Goal: Task Accomplishment & Management: Manage account settings

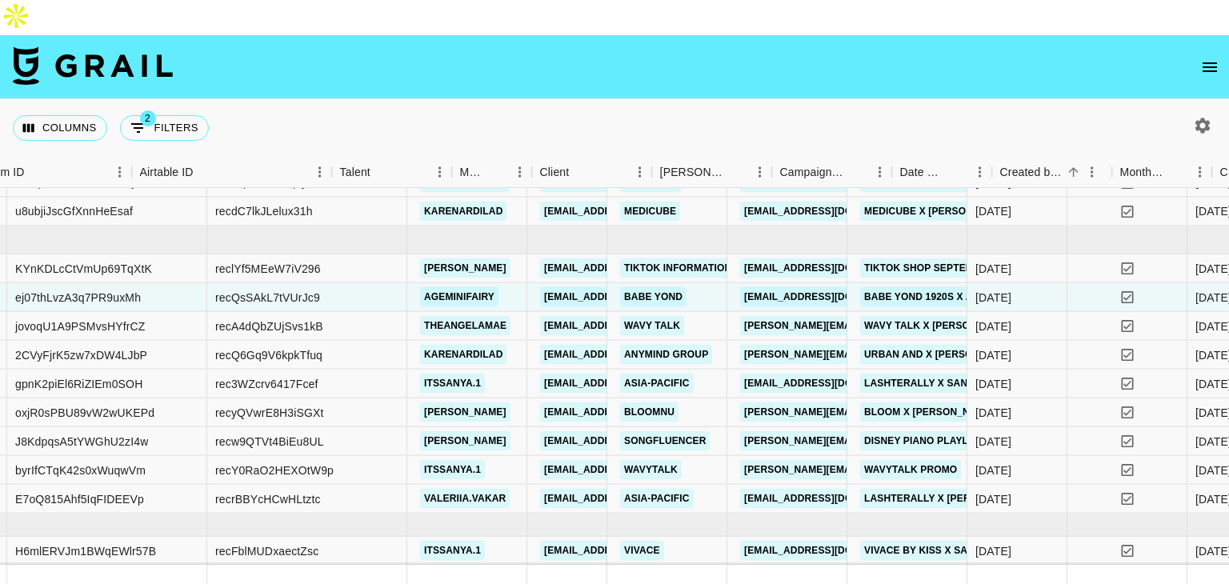
scroll to position [595, 76]
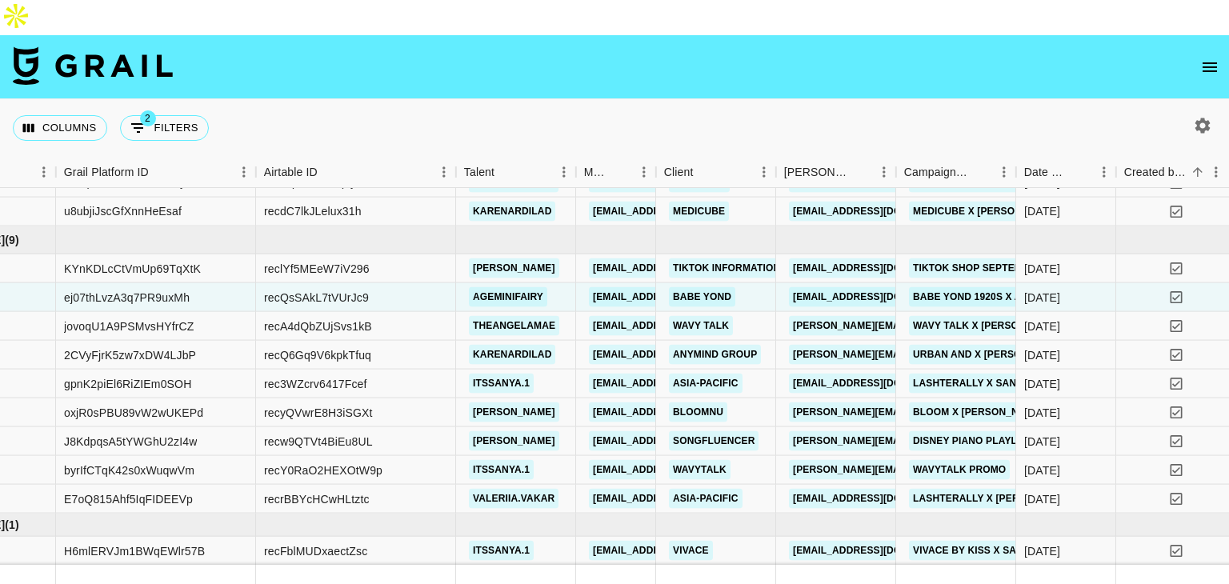
click at [1192, 112] on div at bounding box center [1202, 125] width 27 height 27
click at [1207, 118] on icon "button" at bounding box center [1202, 125] width 15 height 15
select select "May '25"
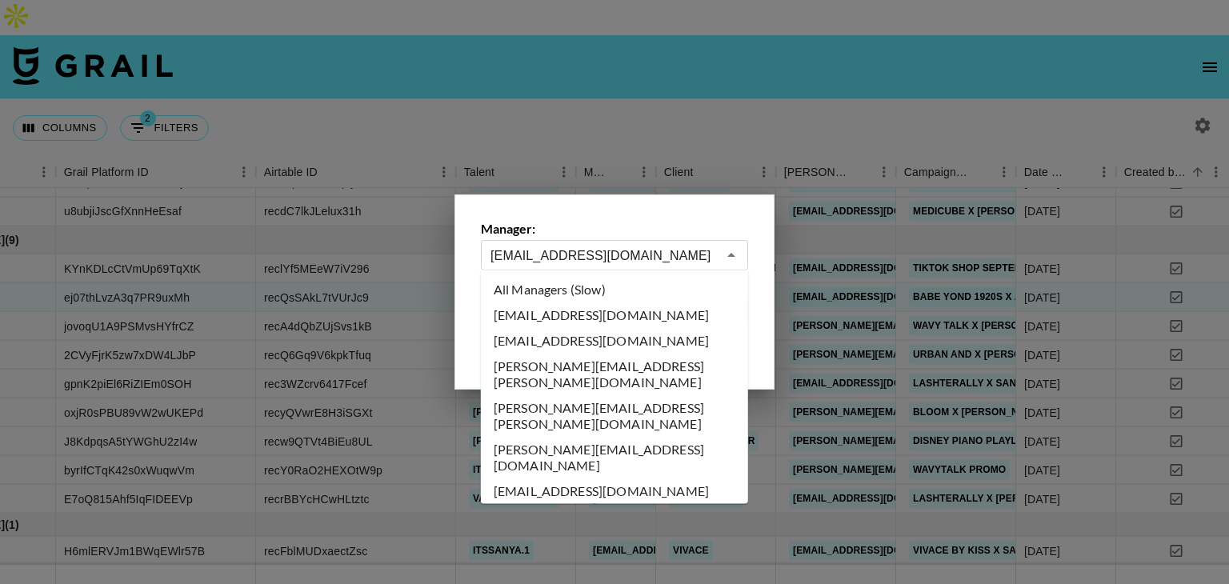
click at [563, 252] on input "dilnasheen.batool@grail-talent.com" at bounding box center [603, 255] width 226 height 18
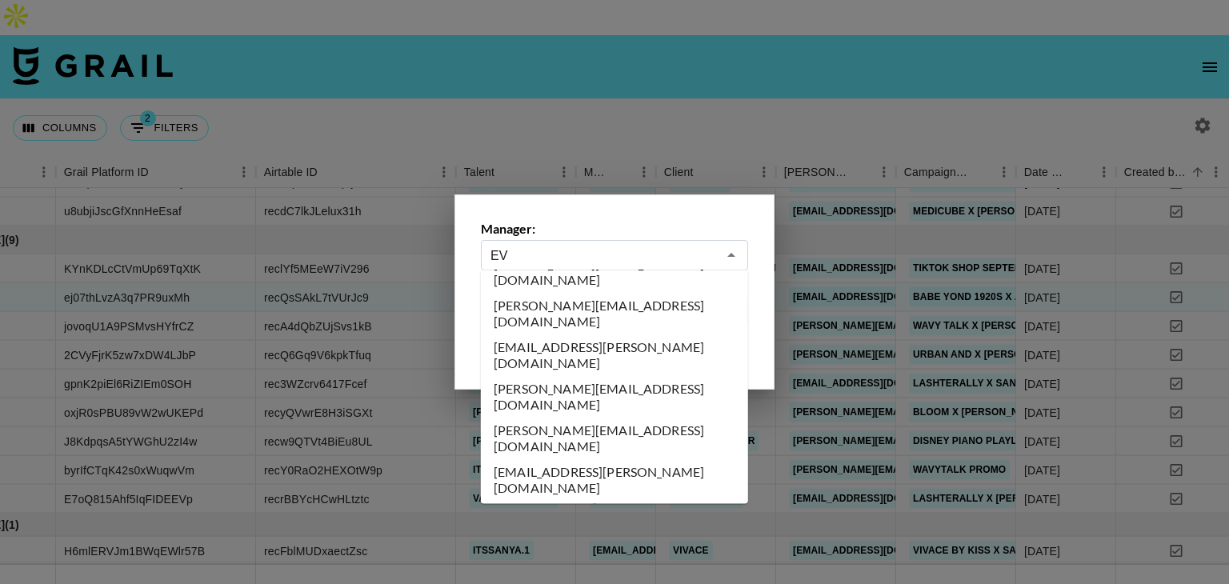
scroll to position [0, 0]
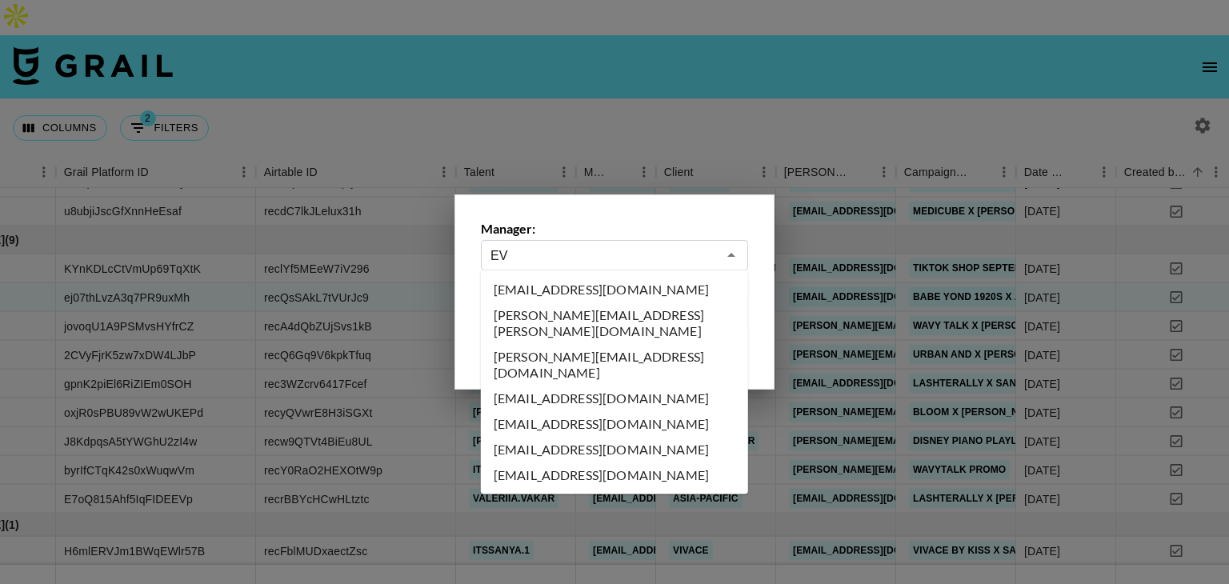
click at [639, 322] on li "evelyn.cardoso@grail-talent.com" at bounding box center [614, 323] width 267 height 42
type input "evelyn.cardoso@grail-talent.com"
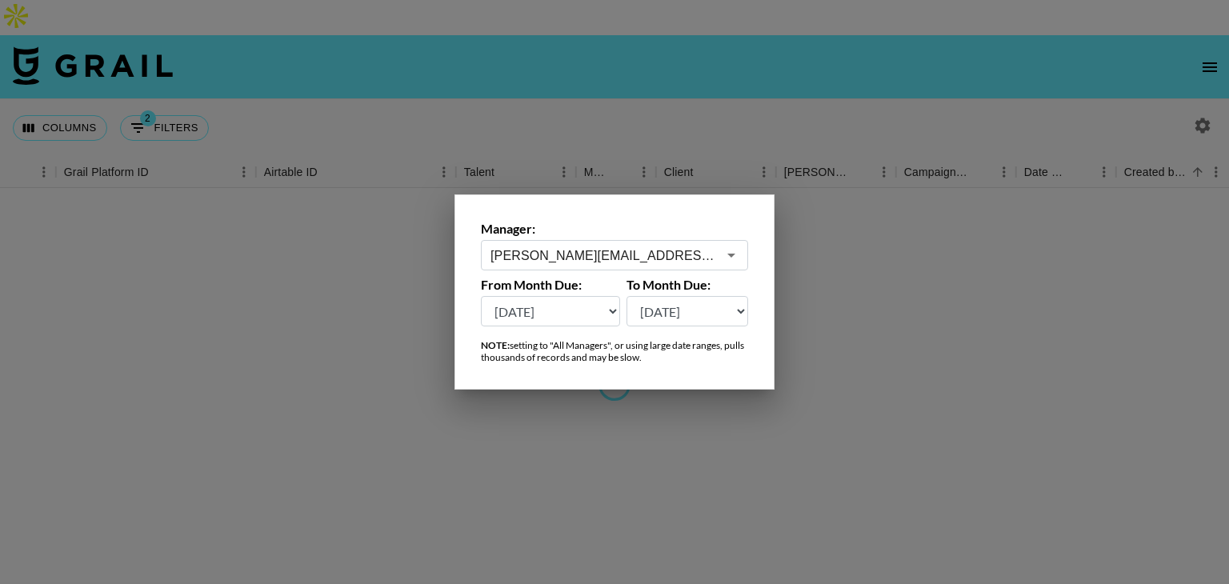
click at [639, 322] on select "Aug '26 Jul '26 Jun '26 May '26 Apr '26 Mar '26 Feb '26 Jan '26 Dec '25 Nov '25…" at bounding box center [687, 311] width 122 height 30
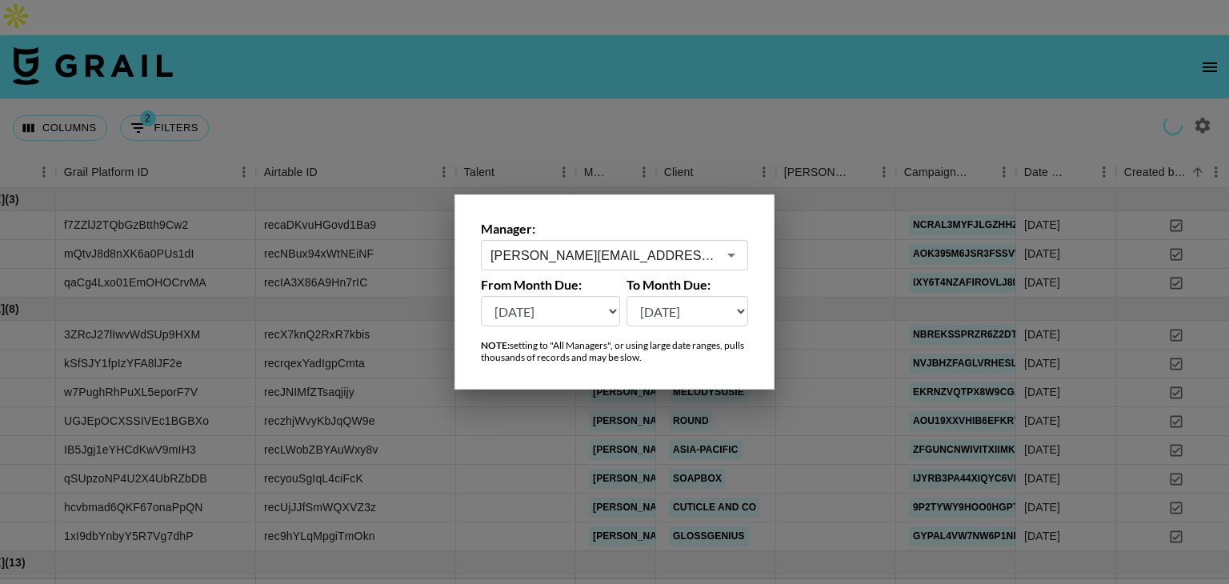
click at [543, 49] on div at bounding box center [614, 292] width 1229 height 584
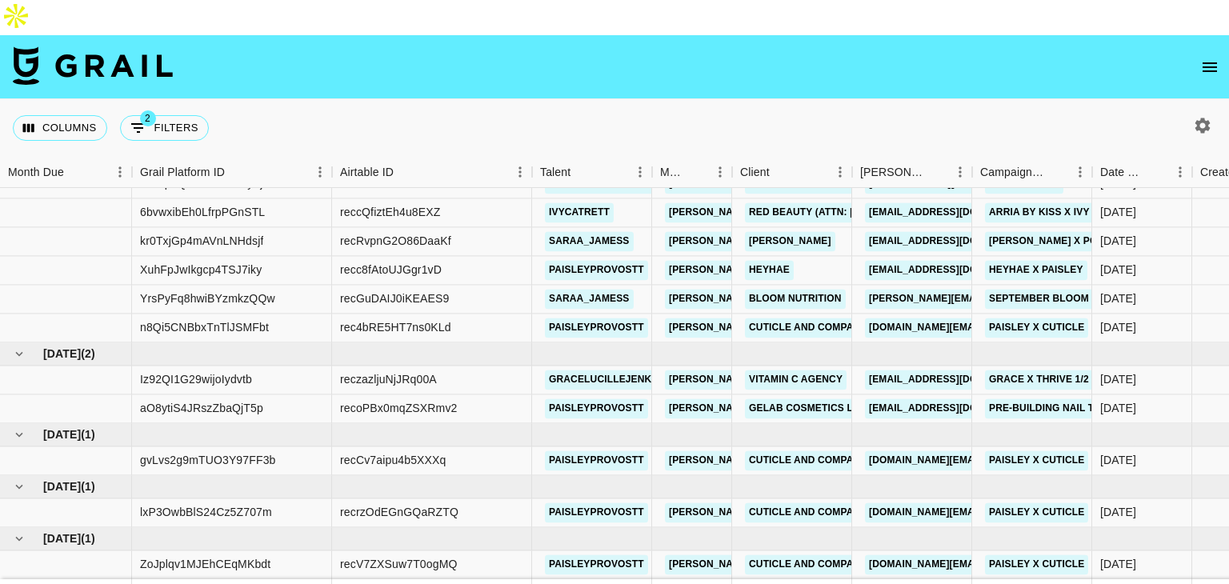
scroll to position [618, 0]
click at [1194, 116] on icon "button" at bounding box center [1202, 125] width 19 height 19
select select "May '25"
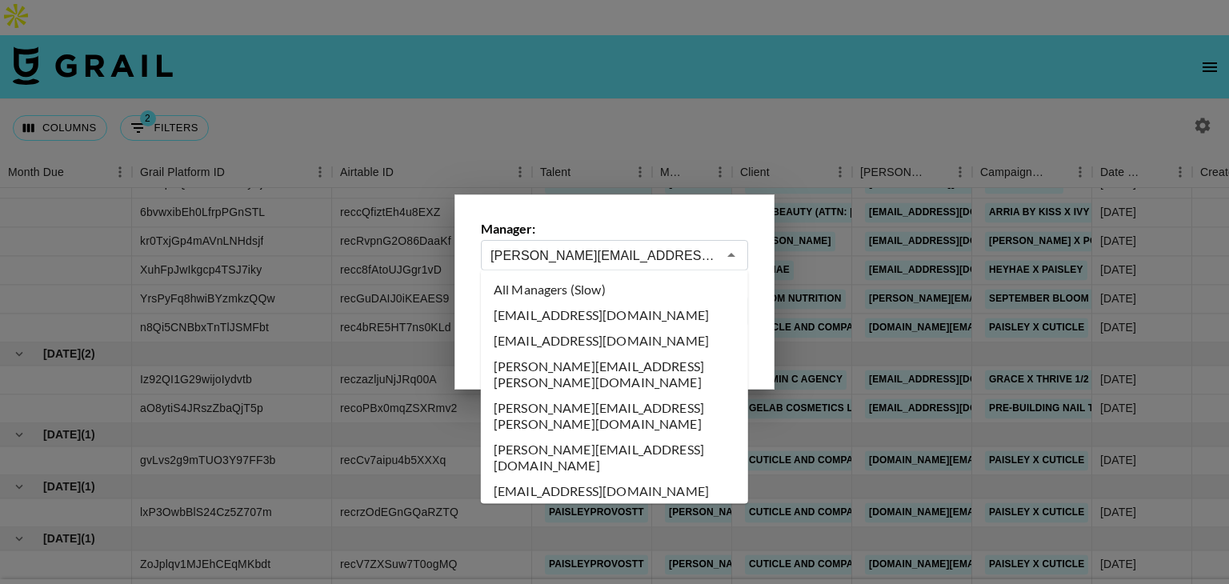
click at [534, 255] on input "evelyn.cardoso@grail-talent.com" at bounding box center [603, 255] width 226 height 18
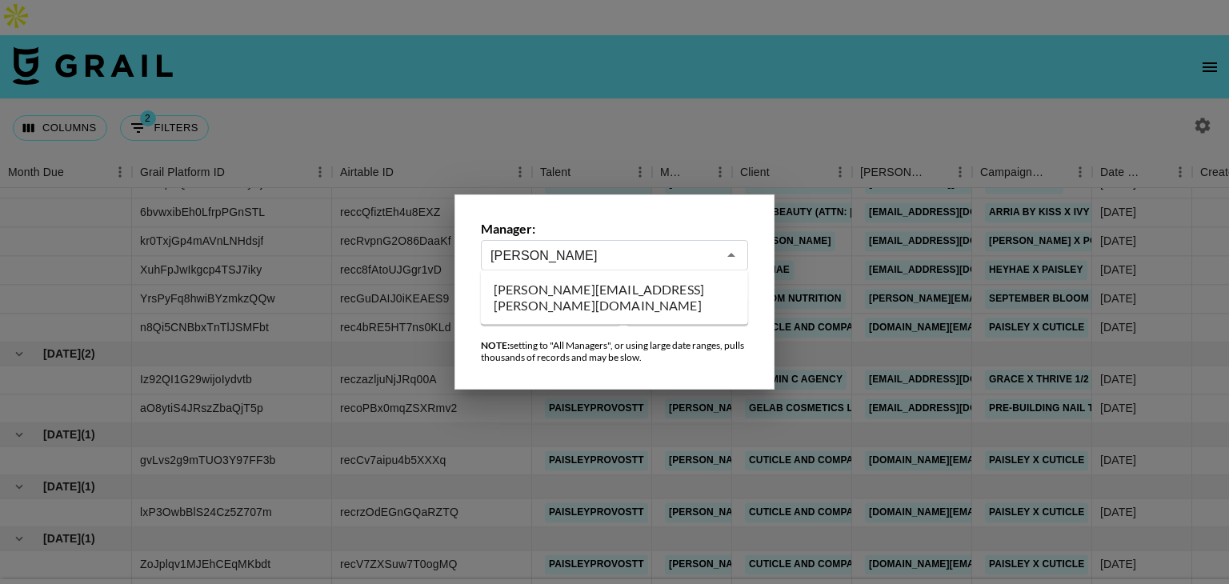
scroll to position [0, 0]
click at [610, 296] on li "leonardo.pallares@grail-talent.com" at bounding box center [614, 298] width 267 height 42
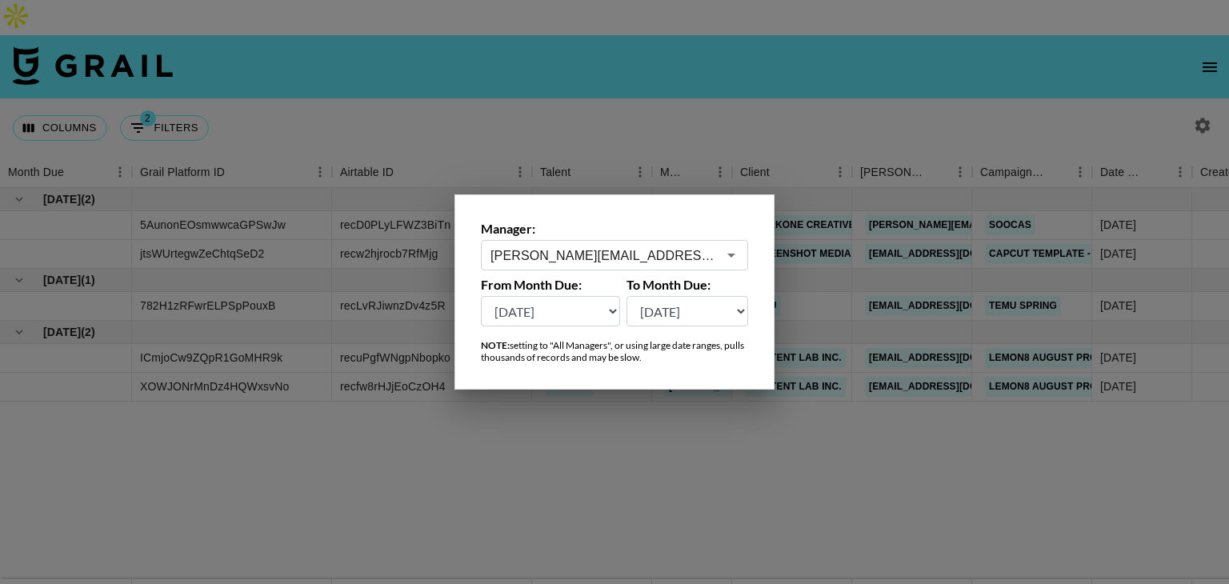
type input "leonardo.pallares@grail-talent.com"
click at [662, 92] on div at bounding box center [614, 292] width 1229 height 584
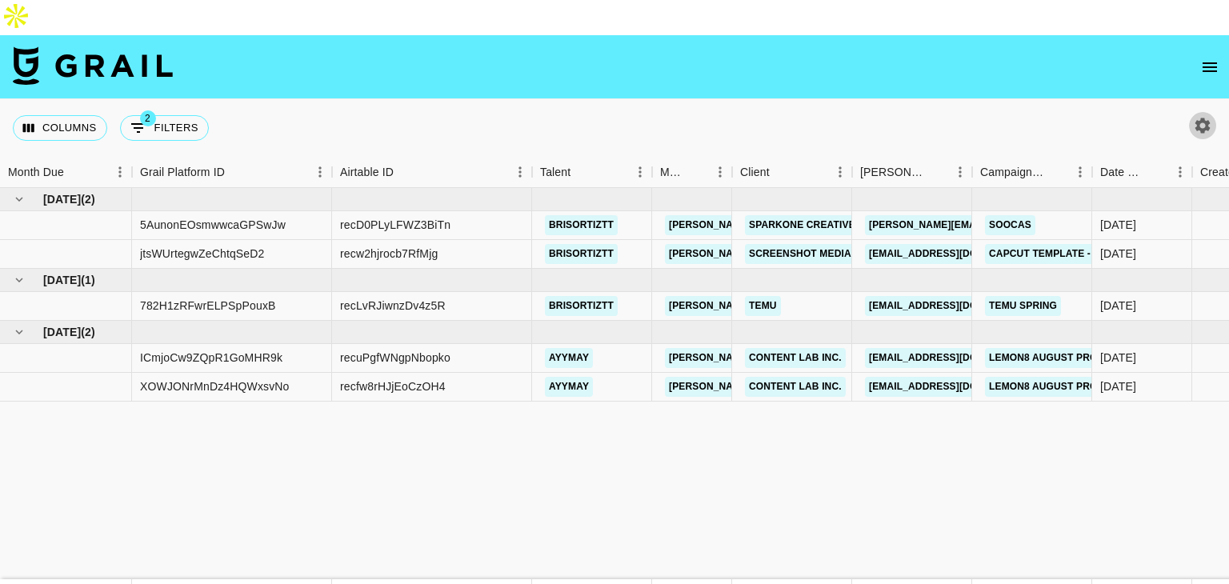
click at [1203, 118] on icon "button" at bounding box center [1202, 125] width 15 height 15
select select "May '25"
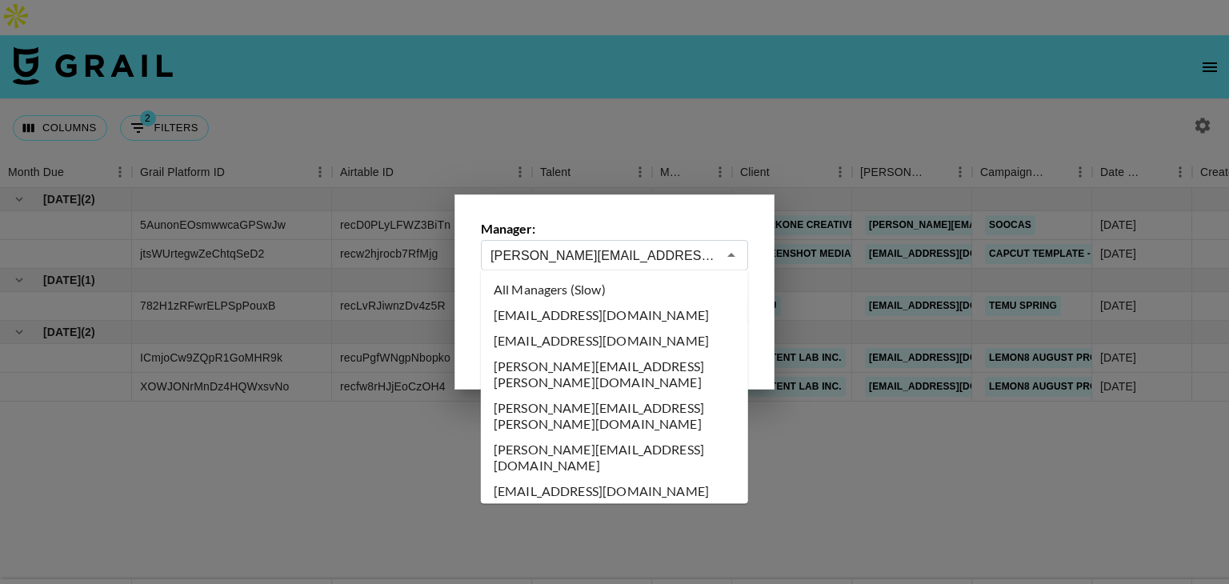
click at [555, 254] on input "leonardo.pallares@grail-talent.com" at bounding box center [603, 255] width 226 height 18
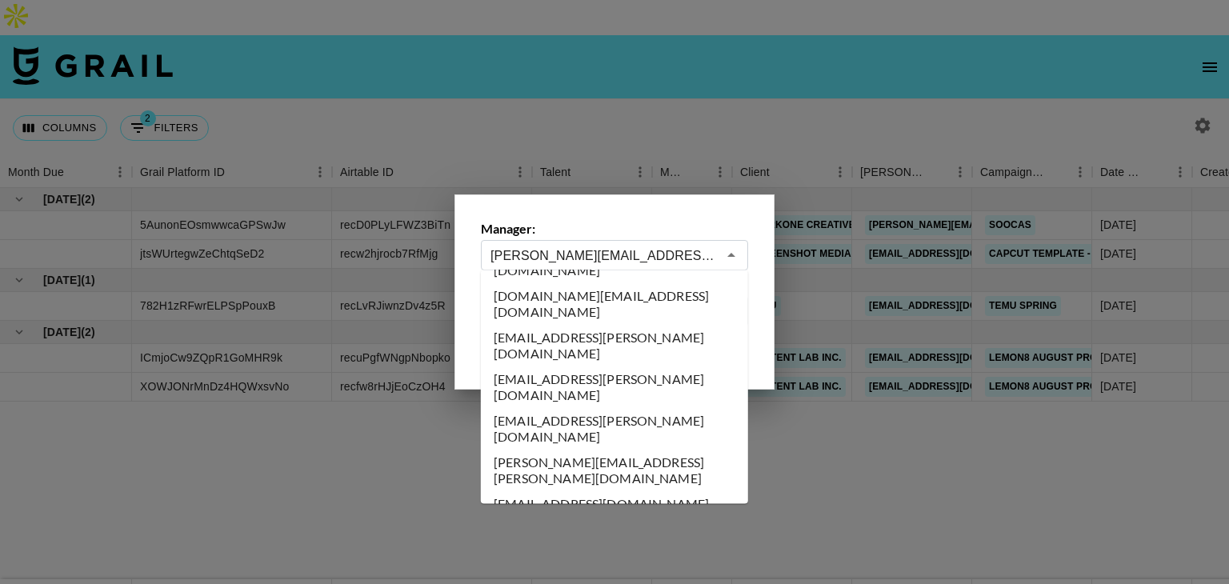
type input "laura_clark@grail-talent.com"
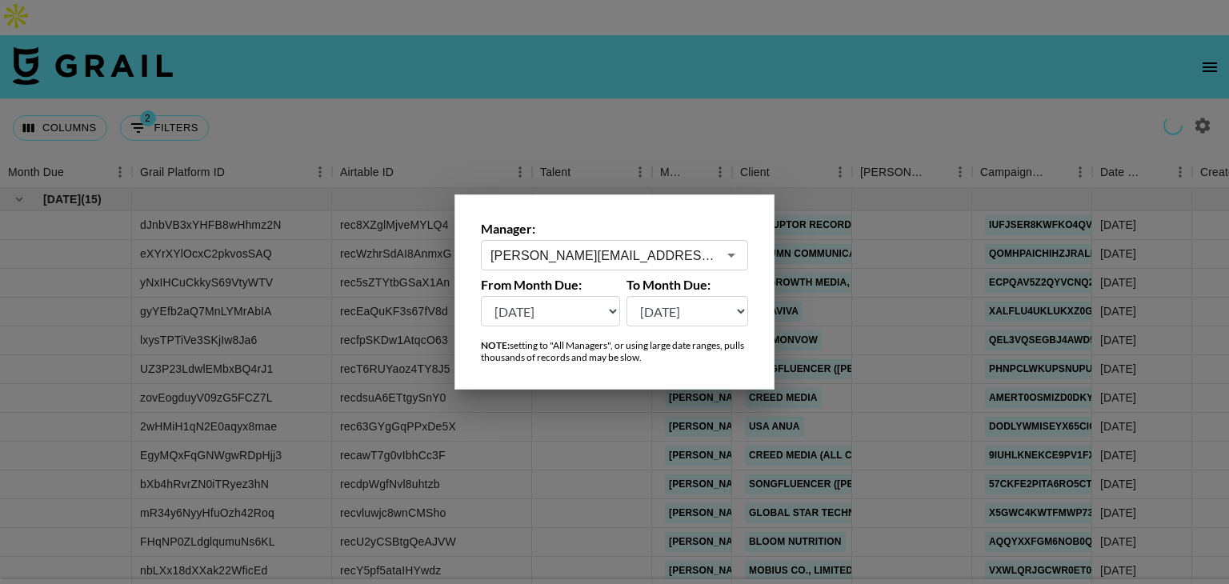
click at [807, 82] on div at bounding box center [614, 292] width 1229 height 584
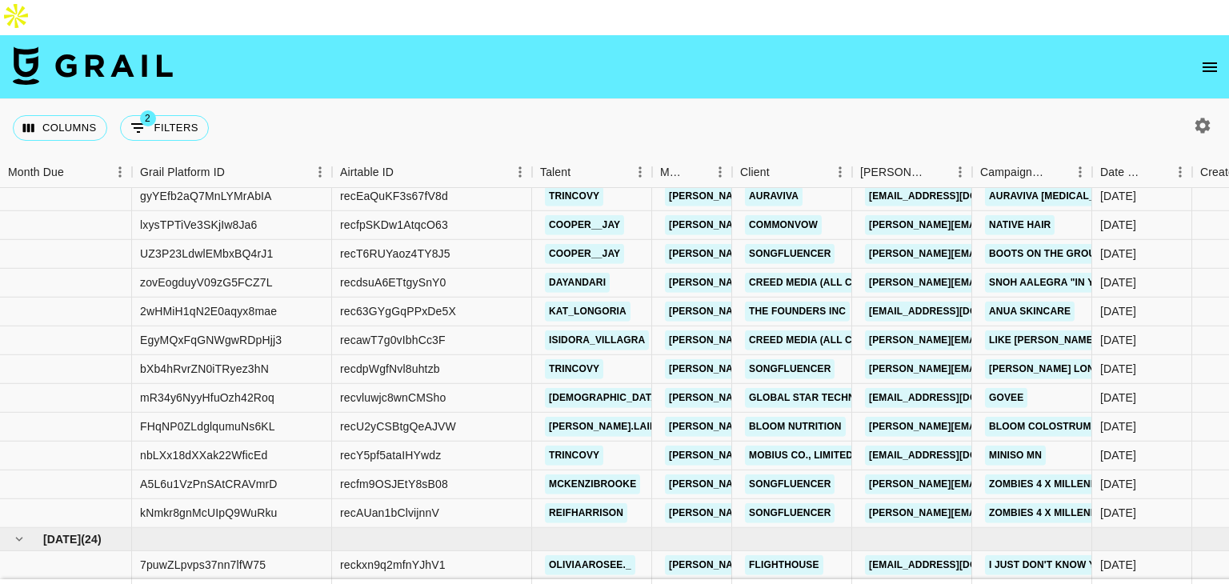
scroll to position [120, 0]
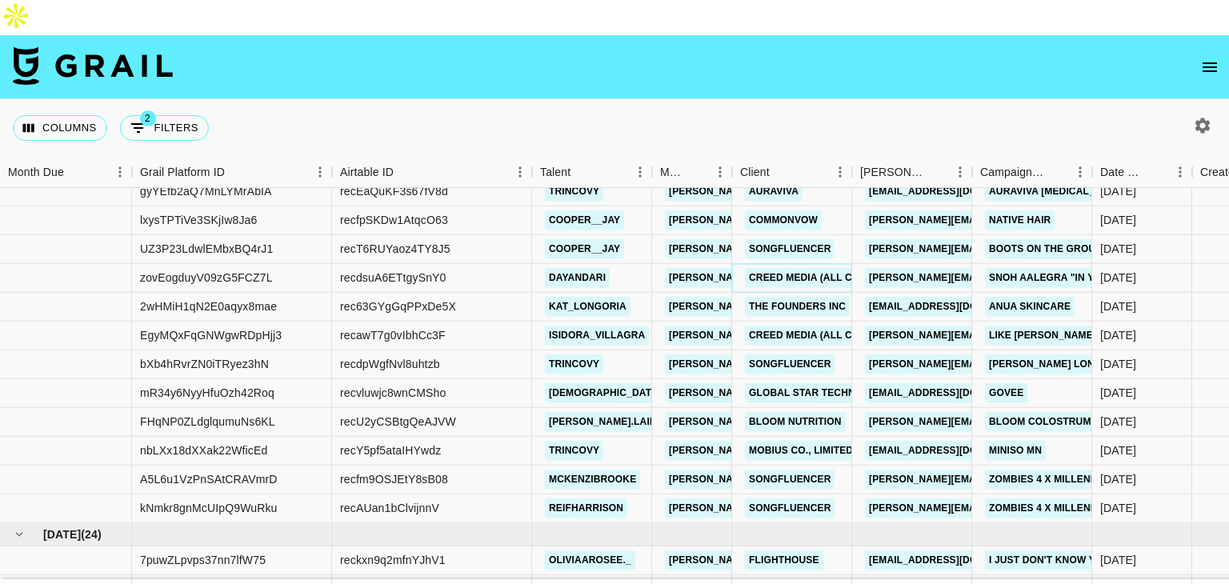
click at [835, 268] on link "Creed Media (All Campaigns)" at bounding box center [828, 278] width 166 height 20
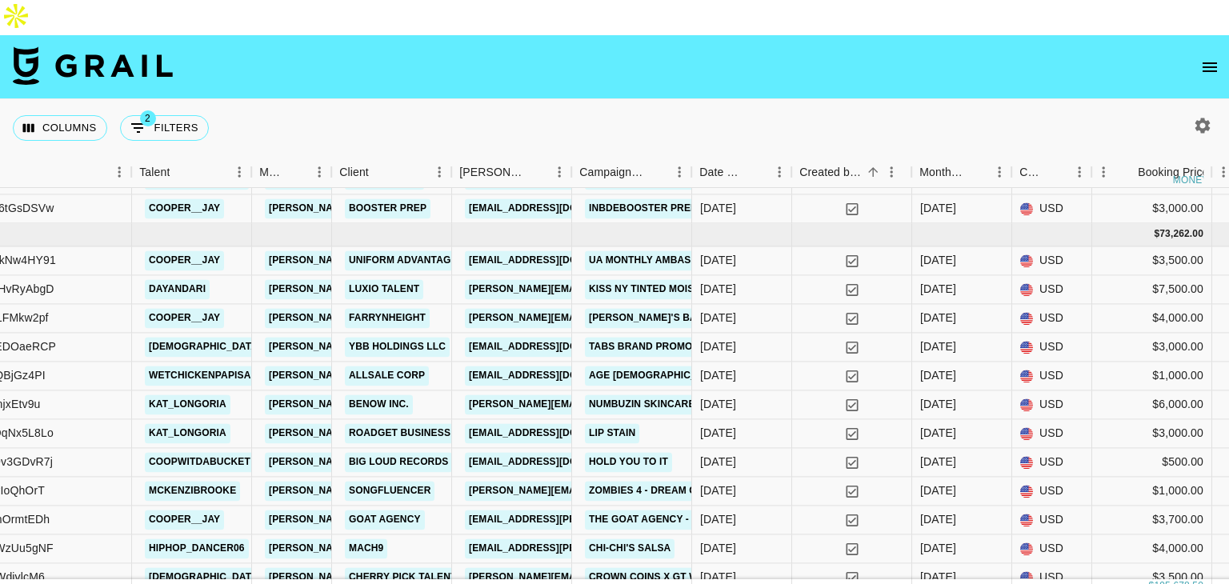
scroll to position [1935, 400]
click at [534, 250] on link "rrodriguez3@uabrands.com" at bounding box center [554, 260] width 179 height 20
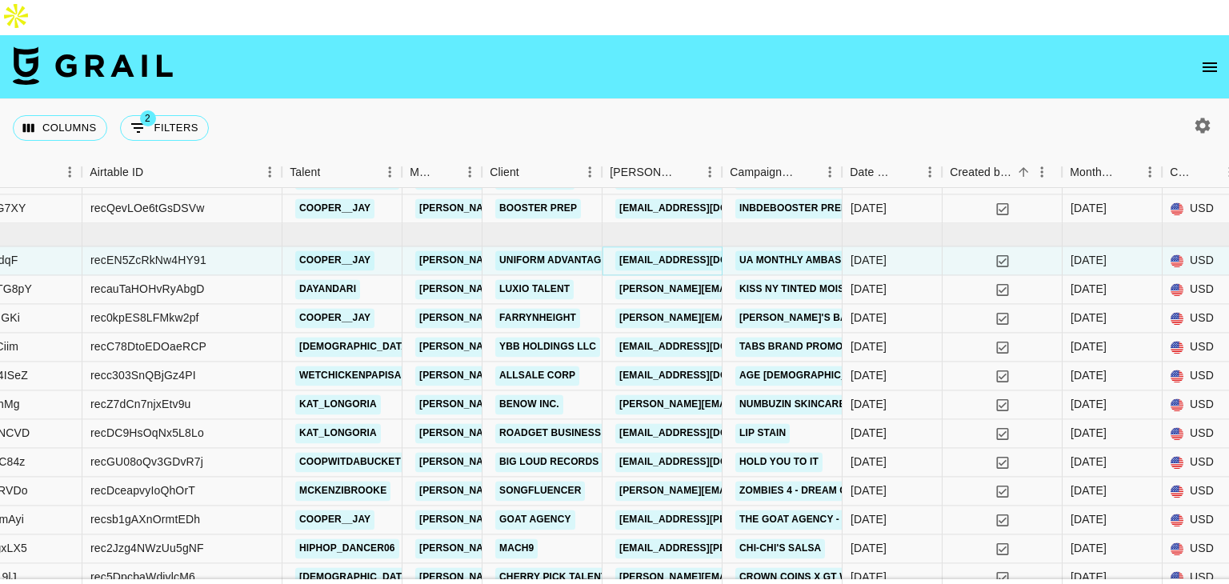
scroll to position [1935, 296]
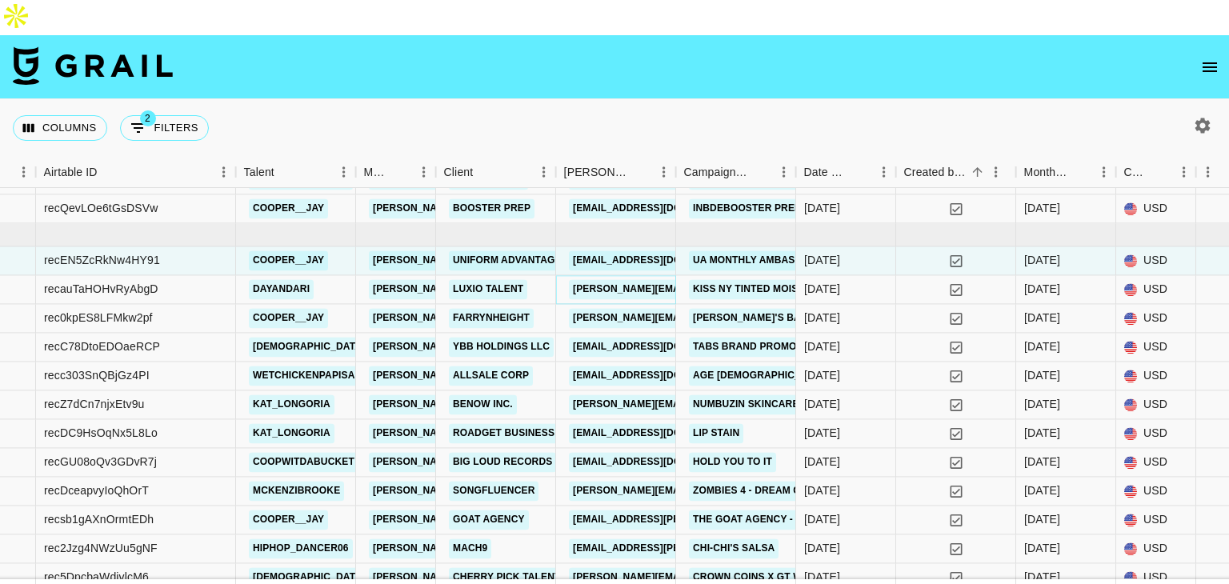
click at [591, 279] on link "alex@luxiotalent.com" at bounding box center [699, 289] width 261 height 20
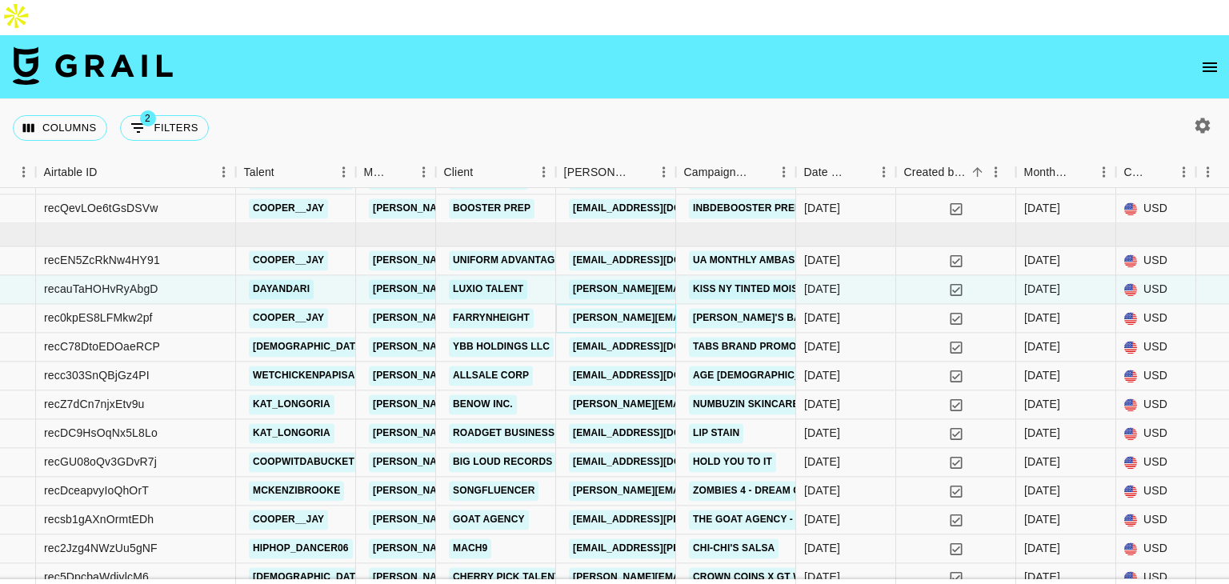
click at [595, 308] on link "alicia@farrynheight.com" at bounding box center [699, 318] width 261 height 20
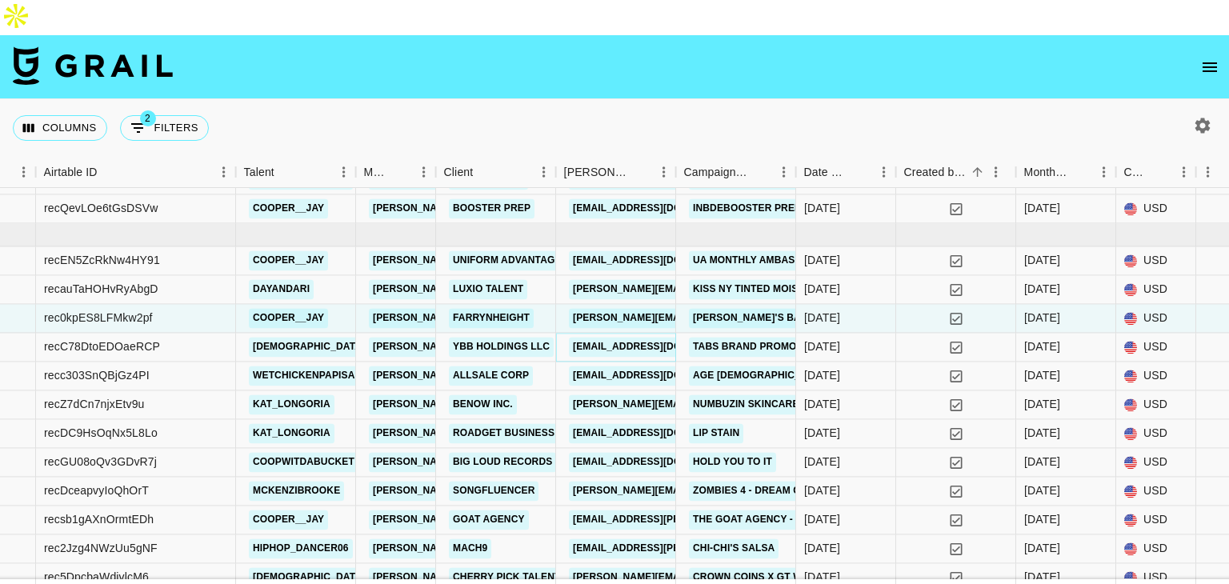
click at [627, 337] on link "partnerships@ybbmedia.com" at bounding box center [658, 347] width 179 height 20
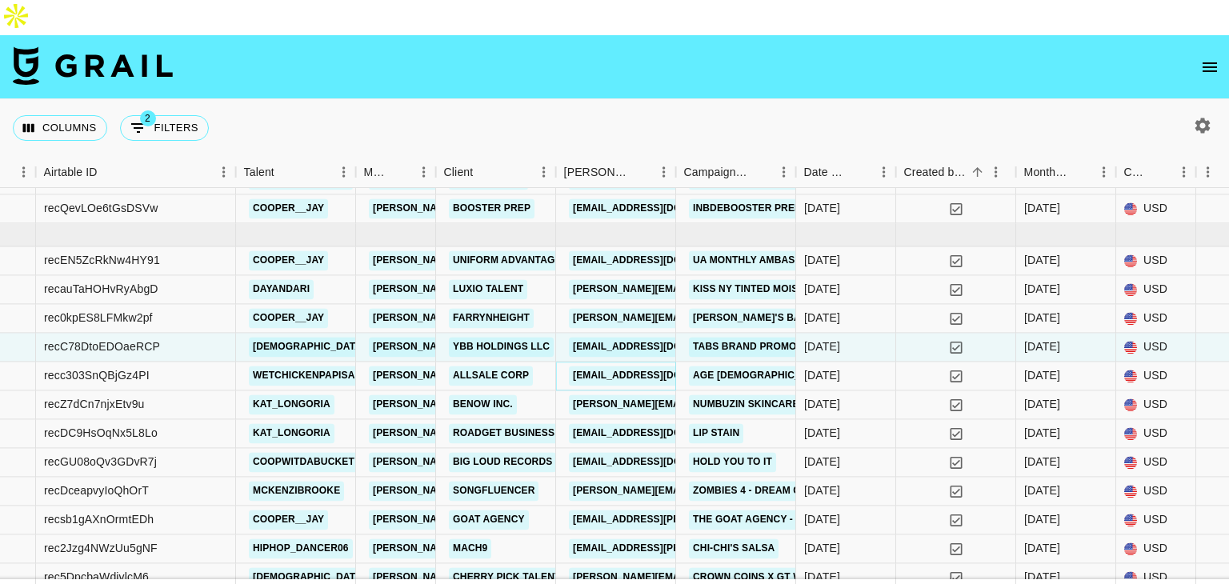
click at [602, 366] on link "iris@hubbrandvantage.com" at bounding box center [658, 376] width 179 height 20
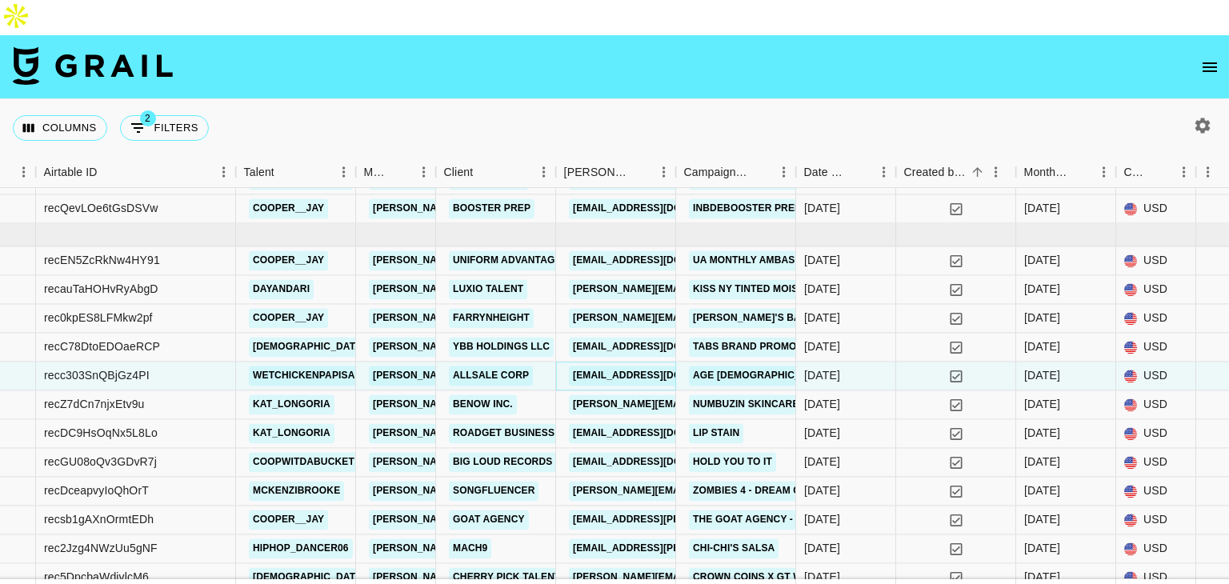
click at [619, 366] on link "iris@hubbrandvantage.com" at bounding box center [658, 376] width 179 height 20
click at [596, 394] on link "anna@benow.co.kr" at bounding box center [699, 404] width 261 height 20
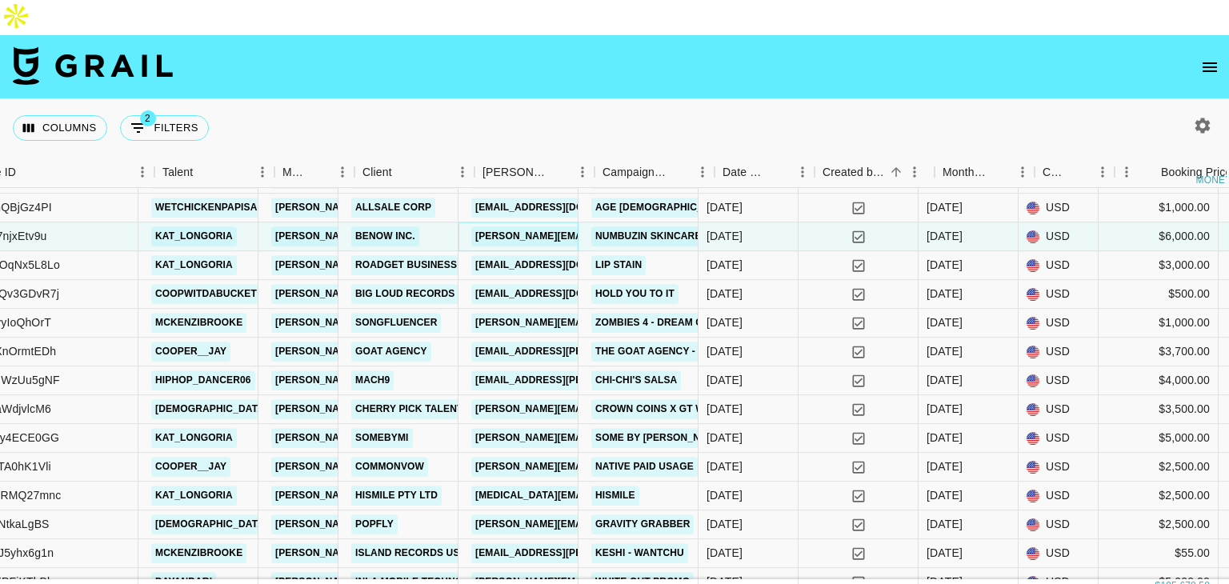
scroll to position [2103, 378]
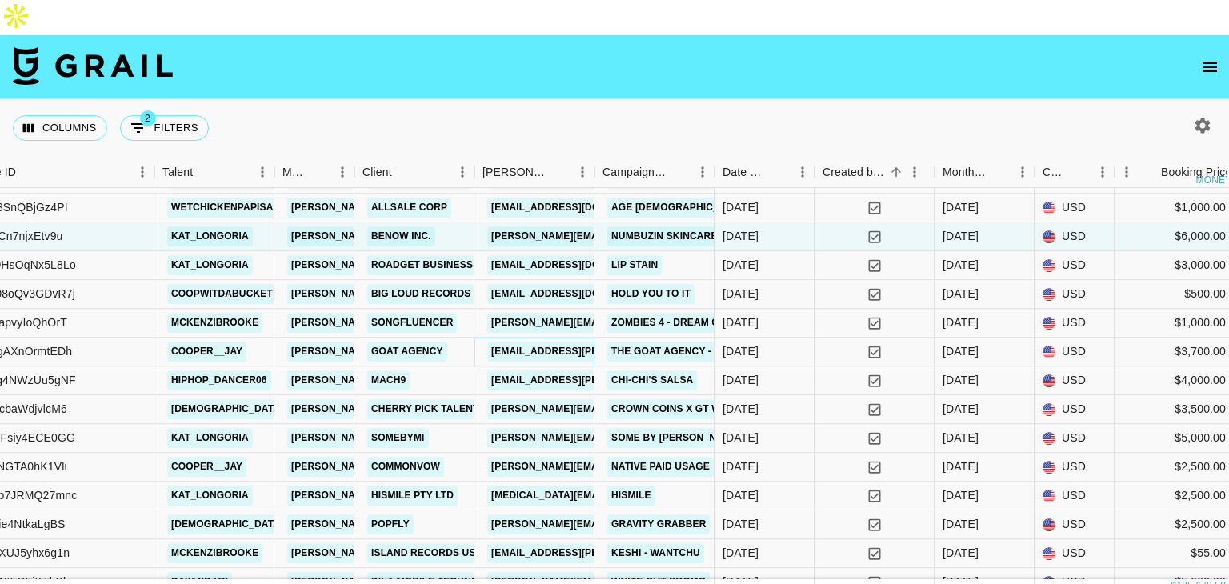
click at [552, 342] on link "sasha.fekula@goatagency.com" at bounding box center [617, 352] width 261 height 20
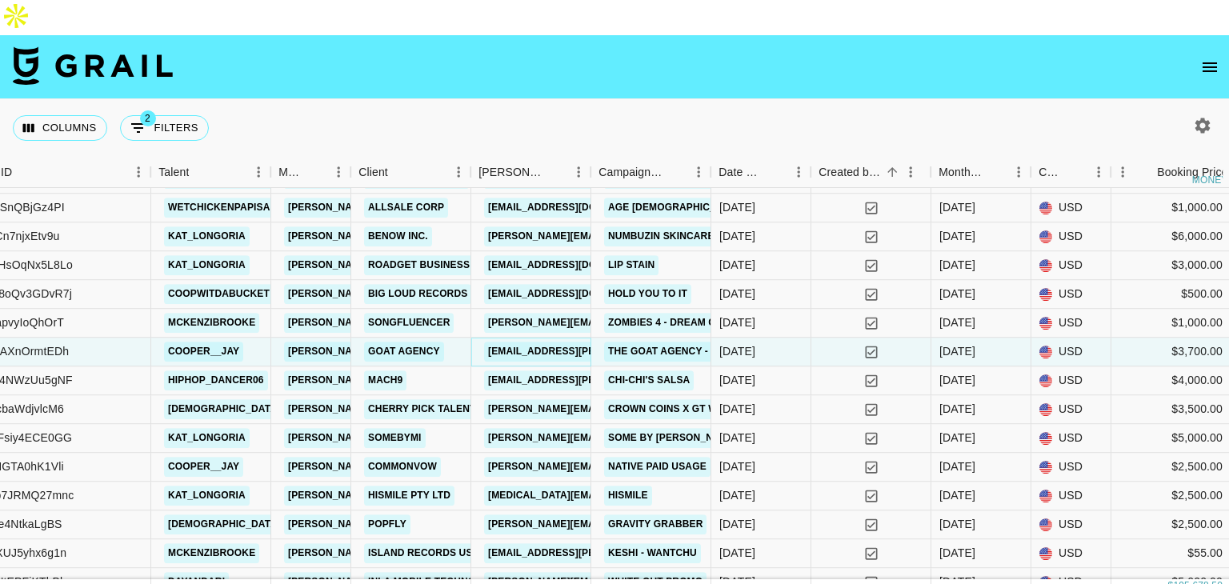
scroll to position [2103, 381]
click at [543, 370] on link "matt.impastato@mach9.com" at bounding box center [614, 380] width 261 height 20
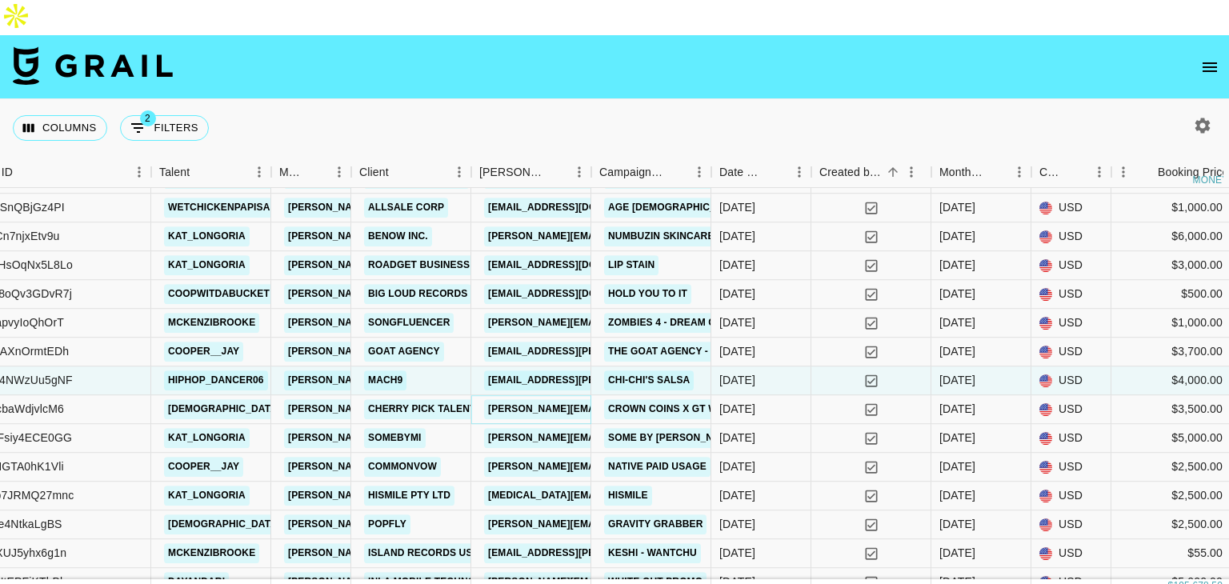
click at [546, 399] on link "jess@cherrypicktalent.com" at bounding box center [614, 409] width 261 height 20
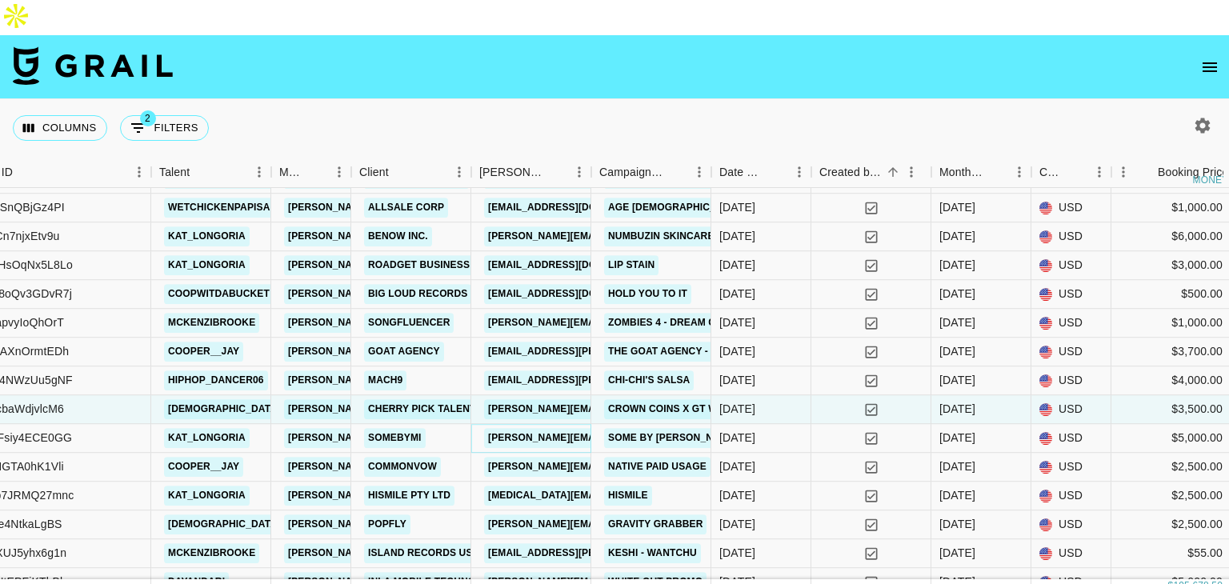
click at [531, 428] on link "emily@w-fisher.com" at bounding box center [655, 438] width 343 height 20
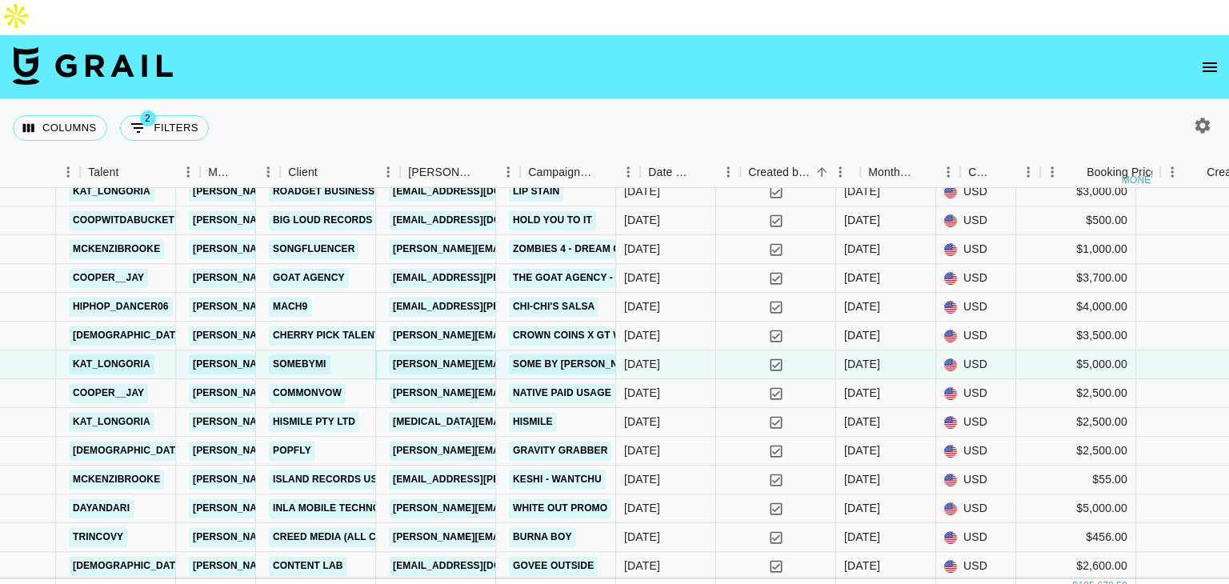
scroll to position [2176, 451]
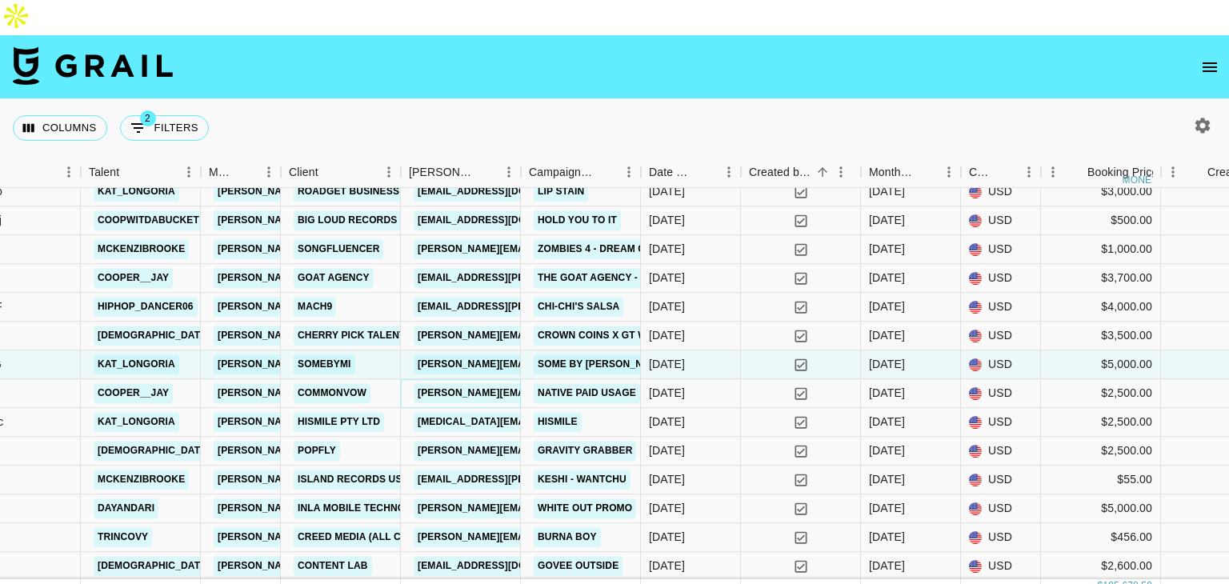
click at [480, 383] on link "pete.edward@commonvow.com" at bounding box center [585, 393] width 343 height 20
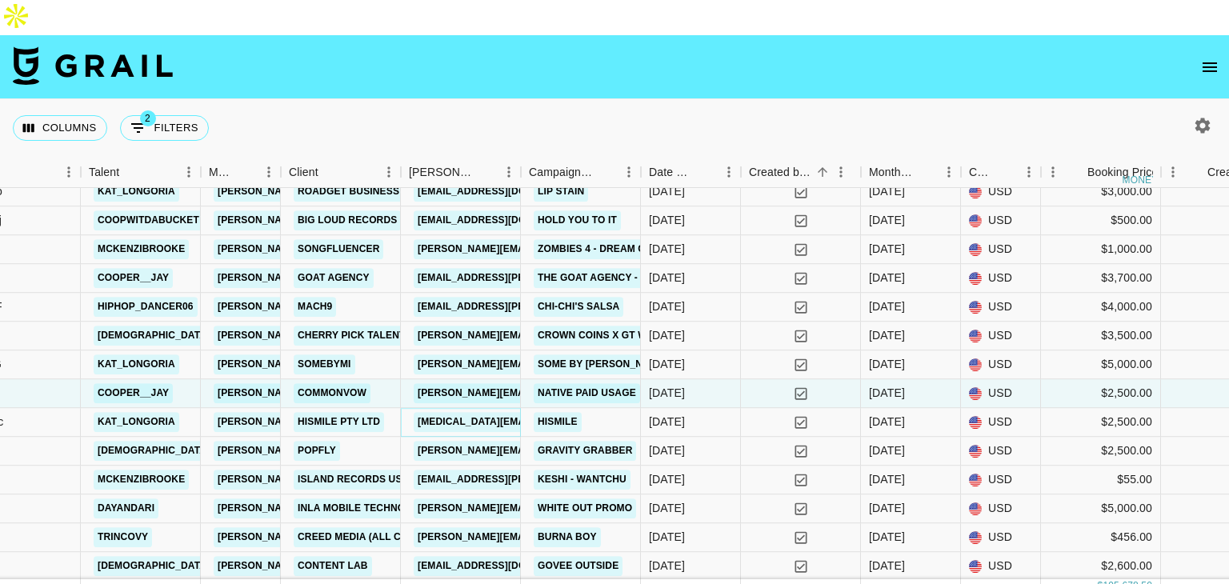
click at [473, 412] on link "nikita.klemme@hismileteeth.com" at bounding box center [585, 422] width 343 height 20
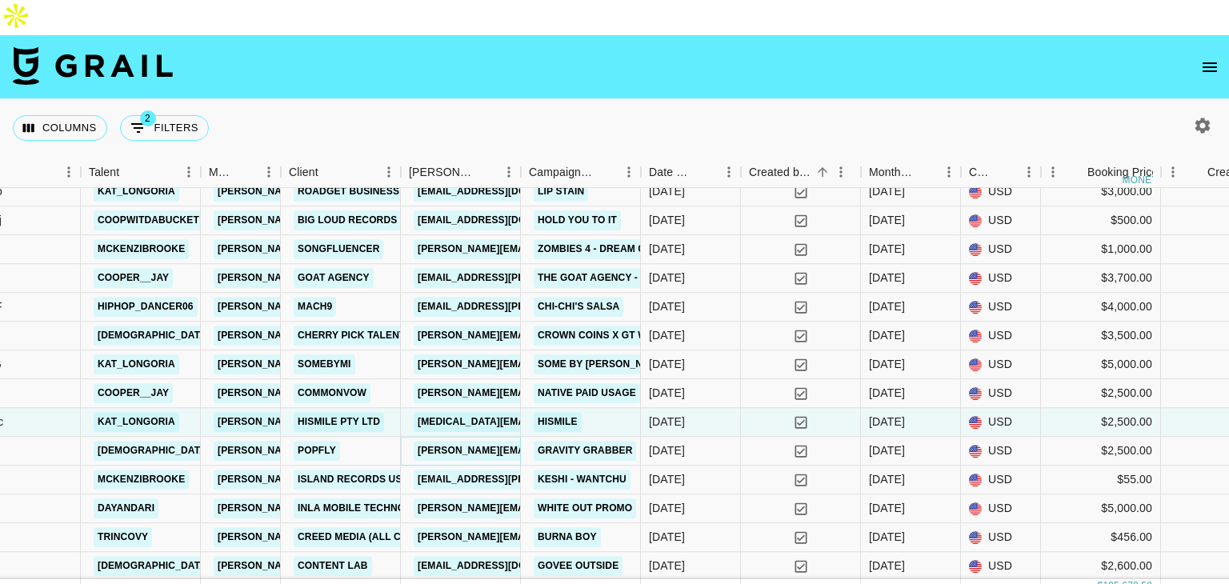
click at [461, 441] on link "ian@popfly.com" at bounding box center [544, 451] width 261 height 20
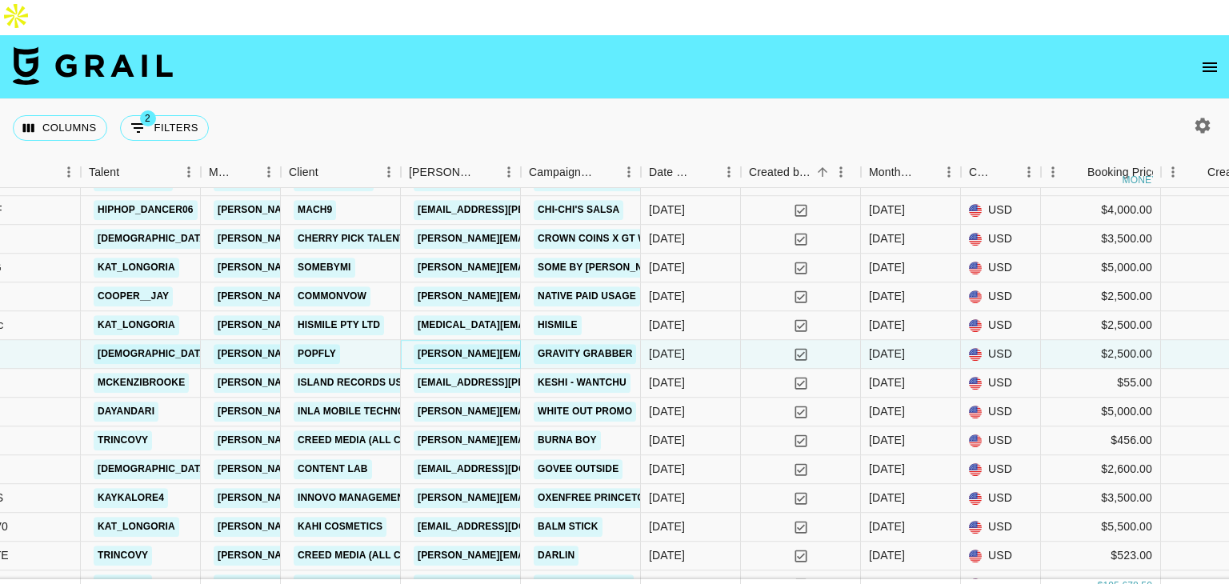
scroll to position [2274, 451]
click at [437, 401] on link "niki@staraceglobal.com" at bounding box center [544, 411] width 261 height 20
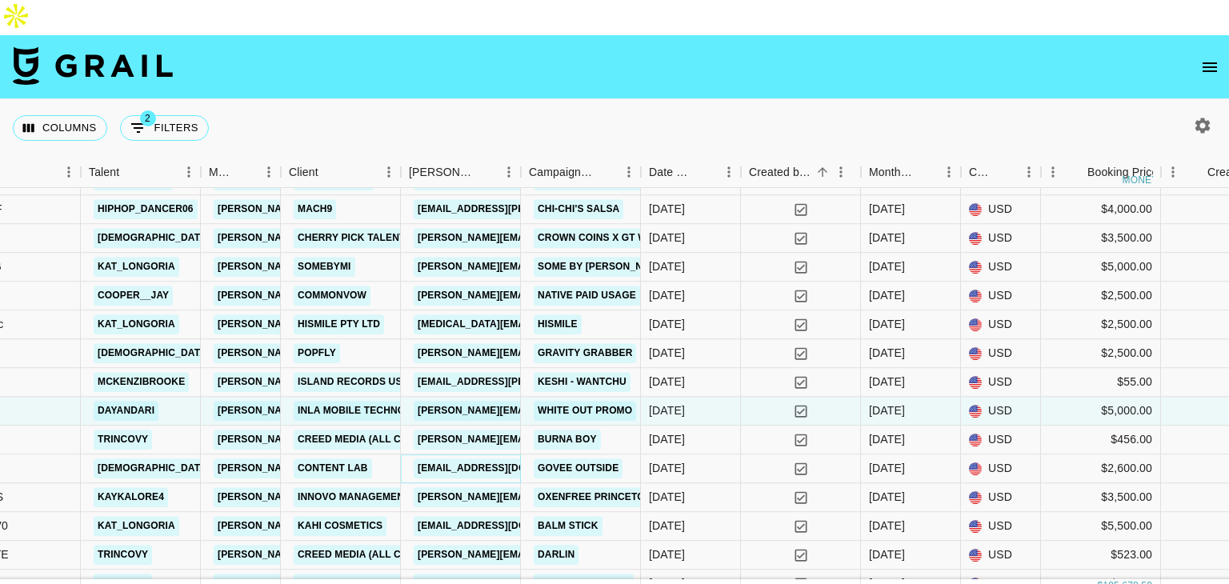
click at [446, 458] on link "arianne@contentlab.xyz" at bounding box center [503, 468] width 179 height 20
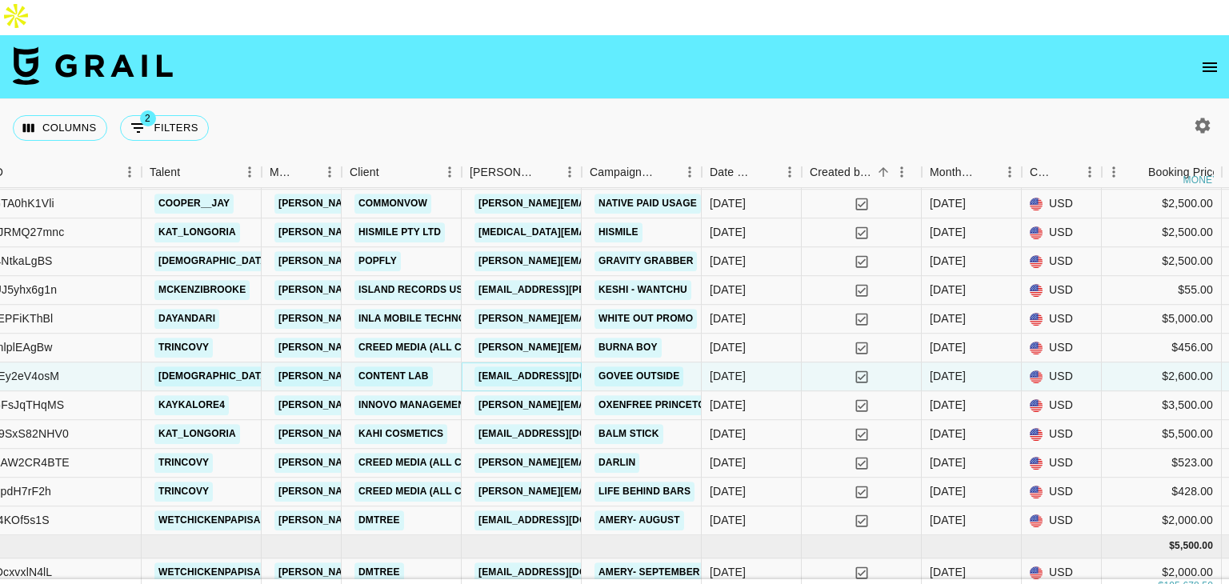
scroll to position [2370, 390]
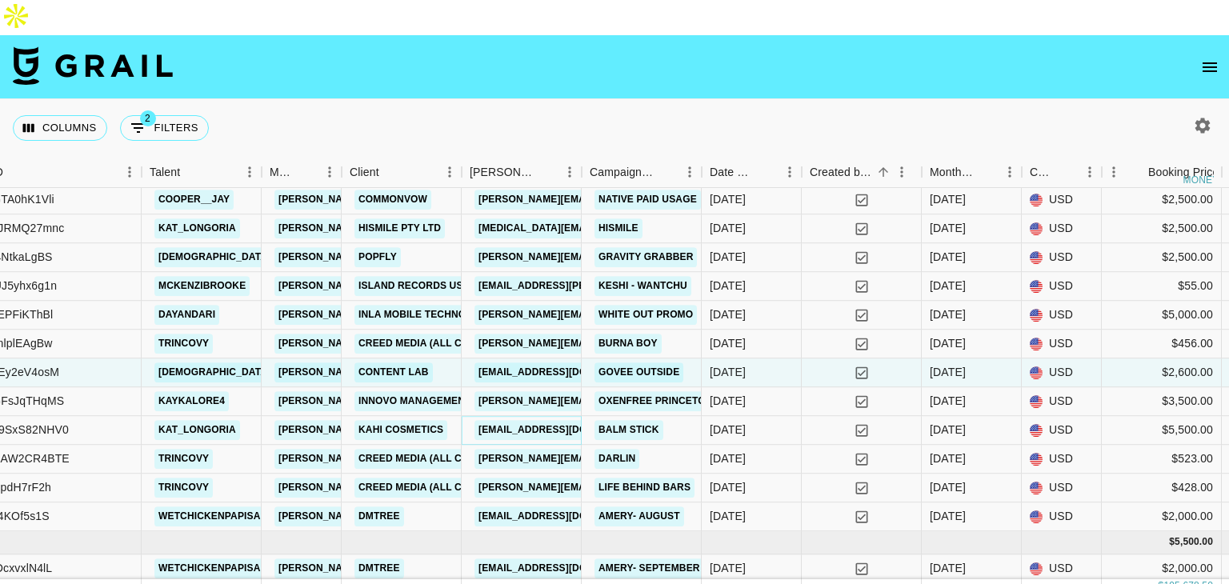
click at [513, 420] on link "collab@kahicosmetic.com" at bounding box center [563, 430] width 179 height 20
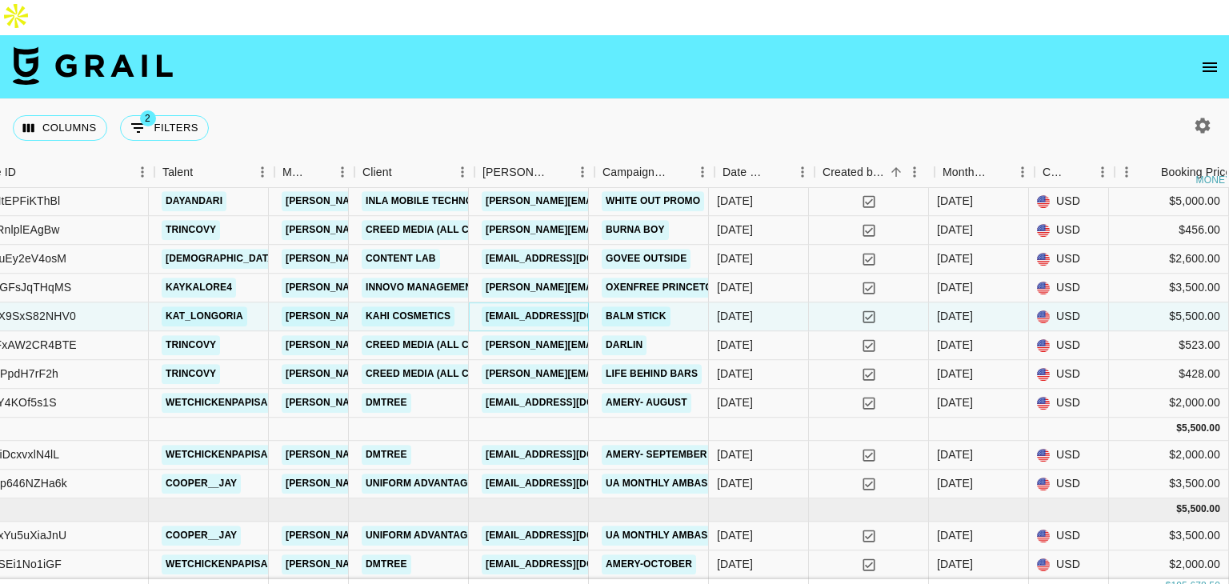
scroll to position [2496, 377]
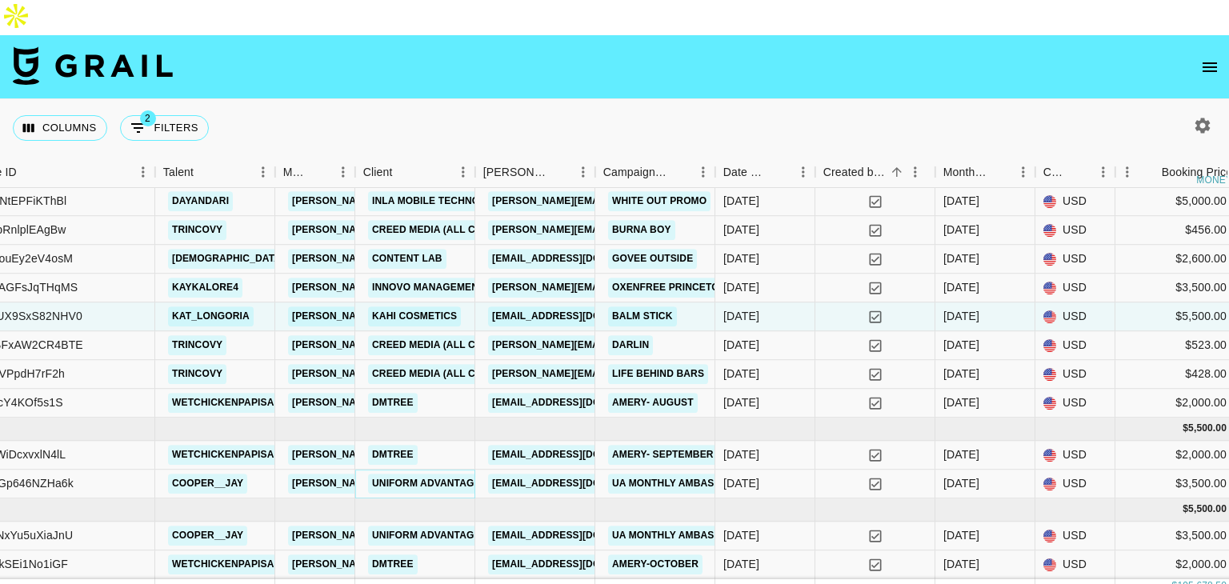
click at [409, 474] on link "Uniform Advantage" at bounding box center [426, 484] width 117 height 20
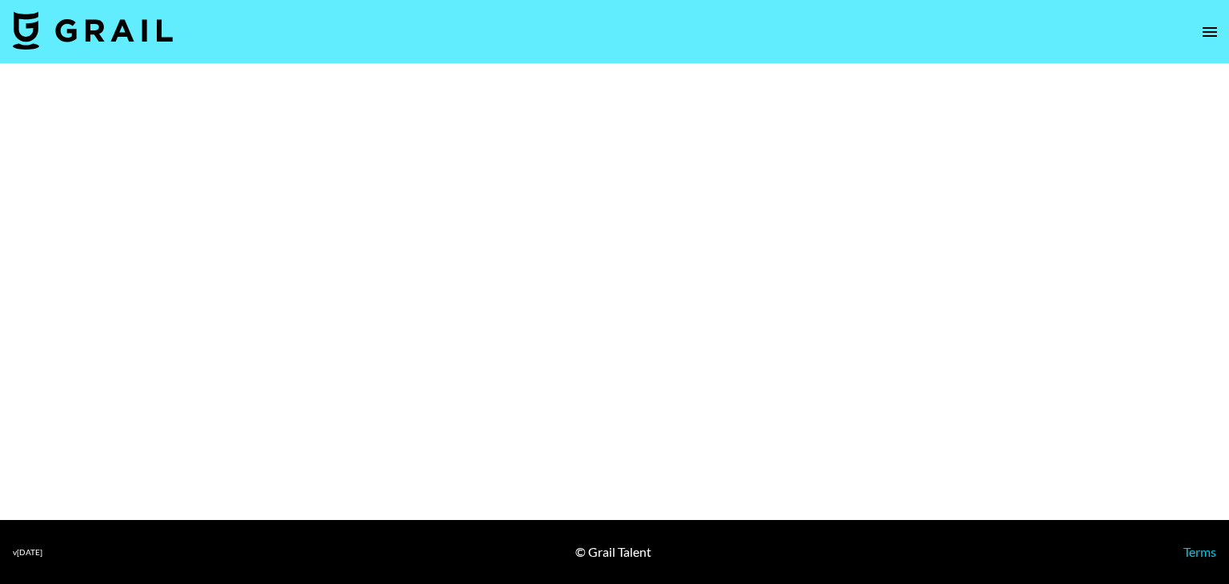
select select "Brand"
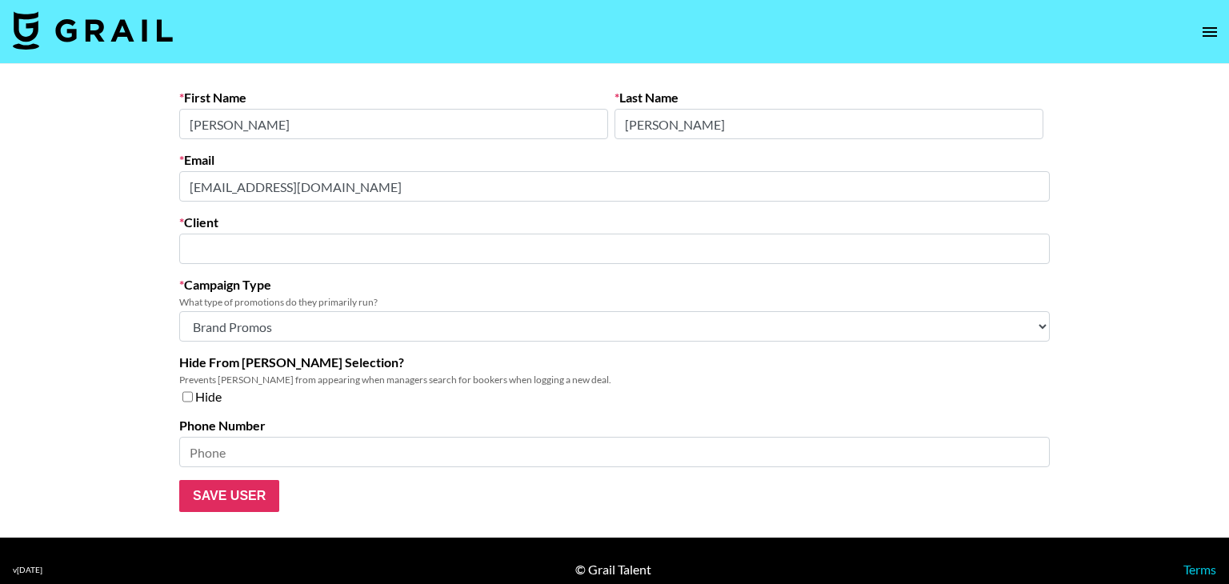
type input "Uniform Advantage"
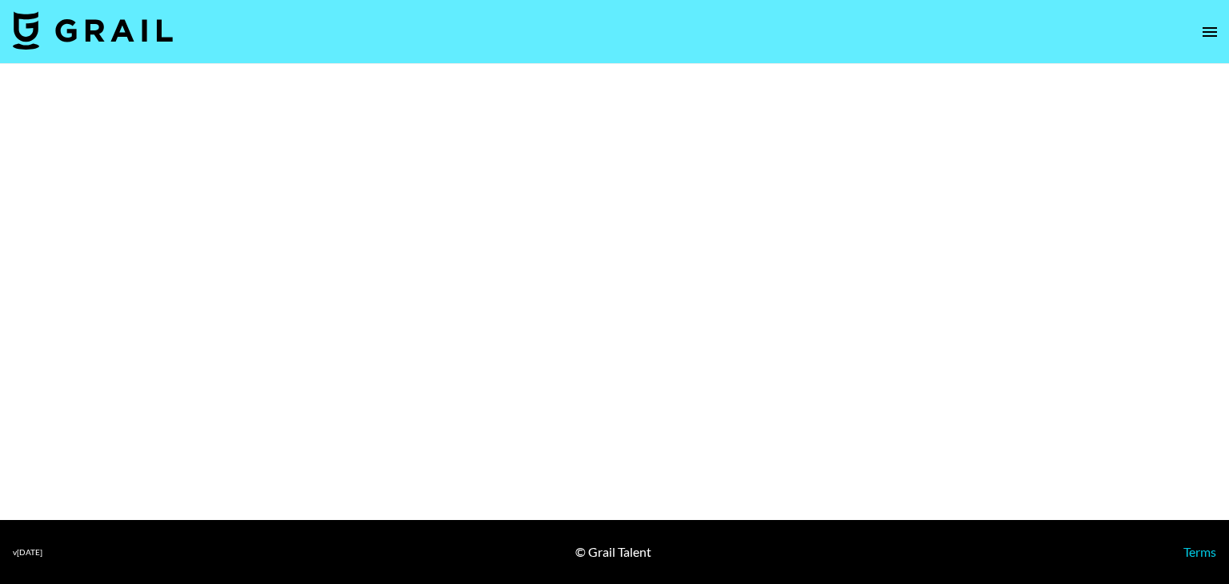
select select "Multi"
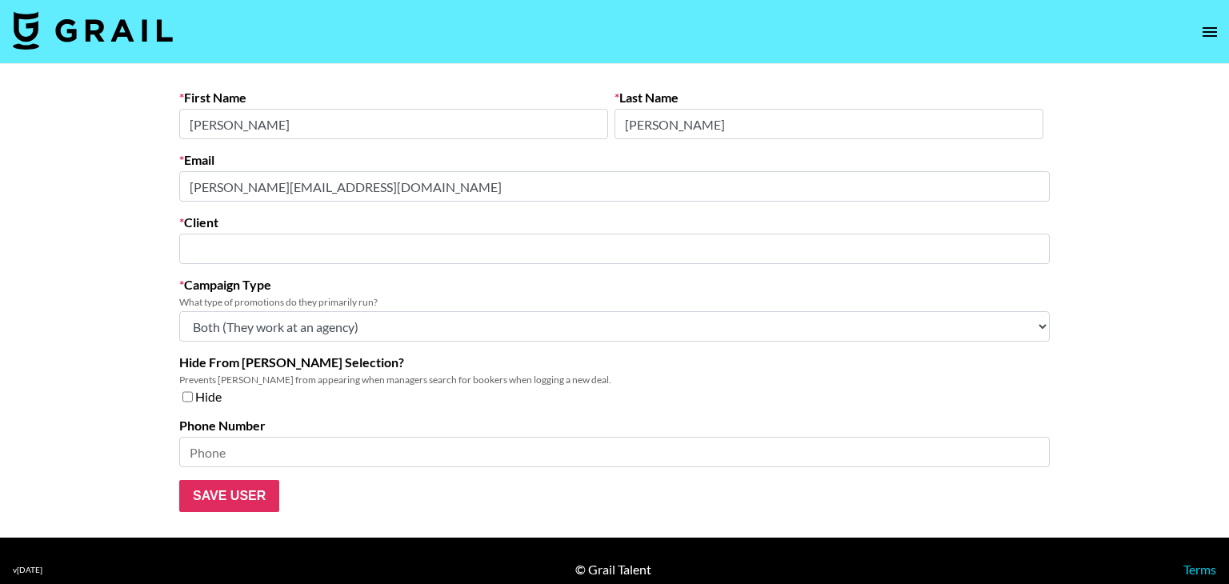
type input "Luxio Talent"
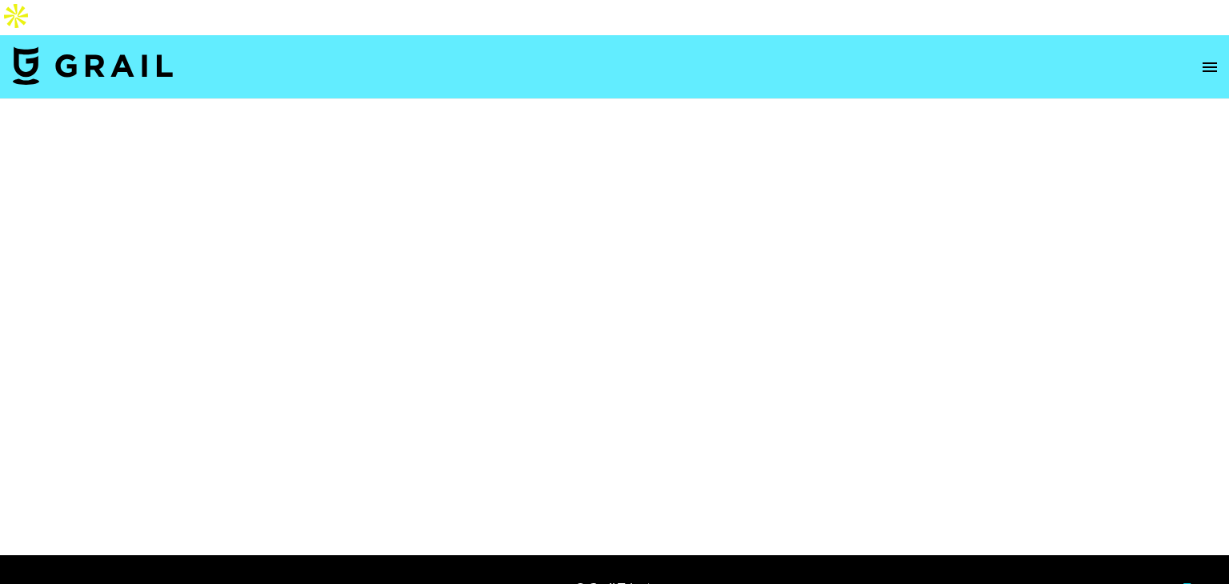
select select "Brand"
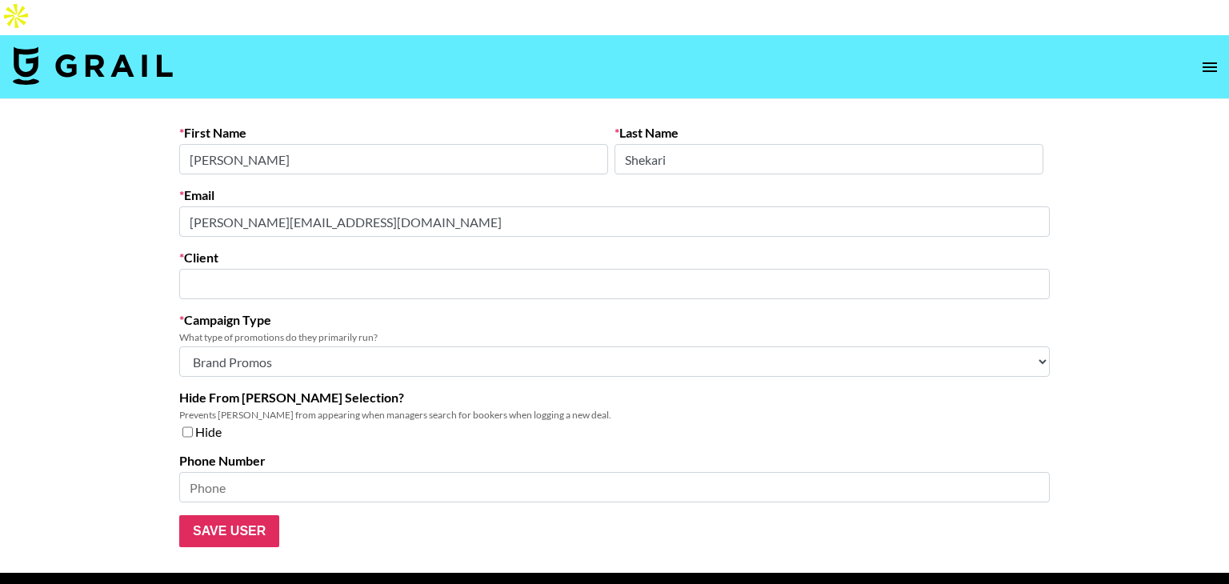
type input "farrynheight"
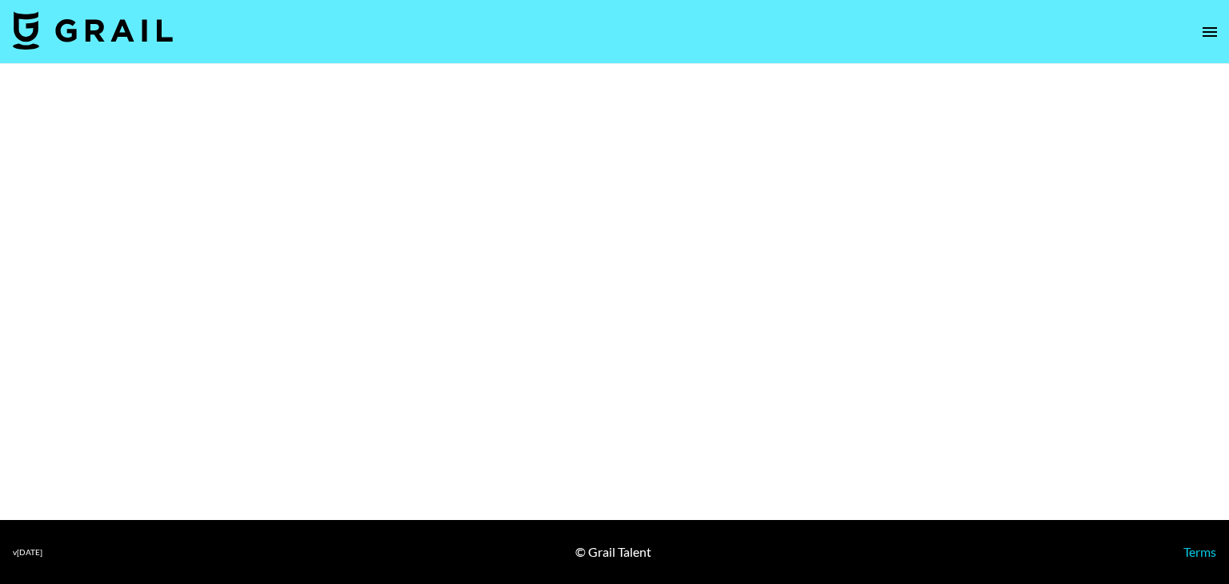
select select "Brand"
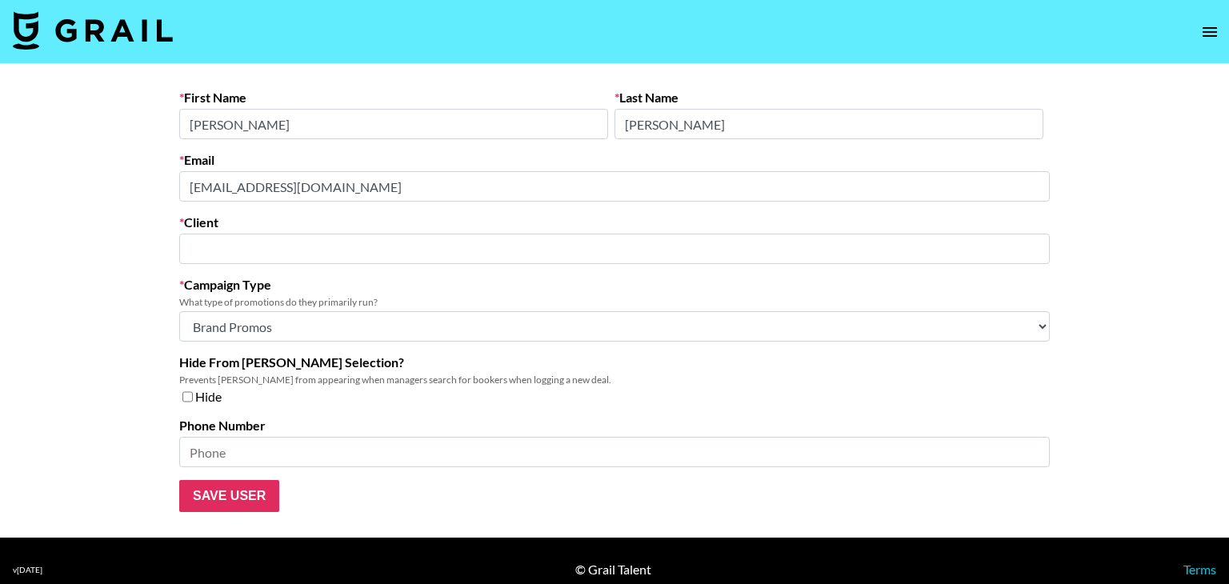
type input "YBB Holdings LLC"
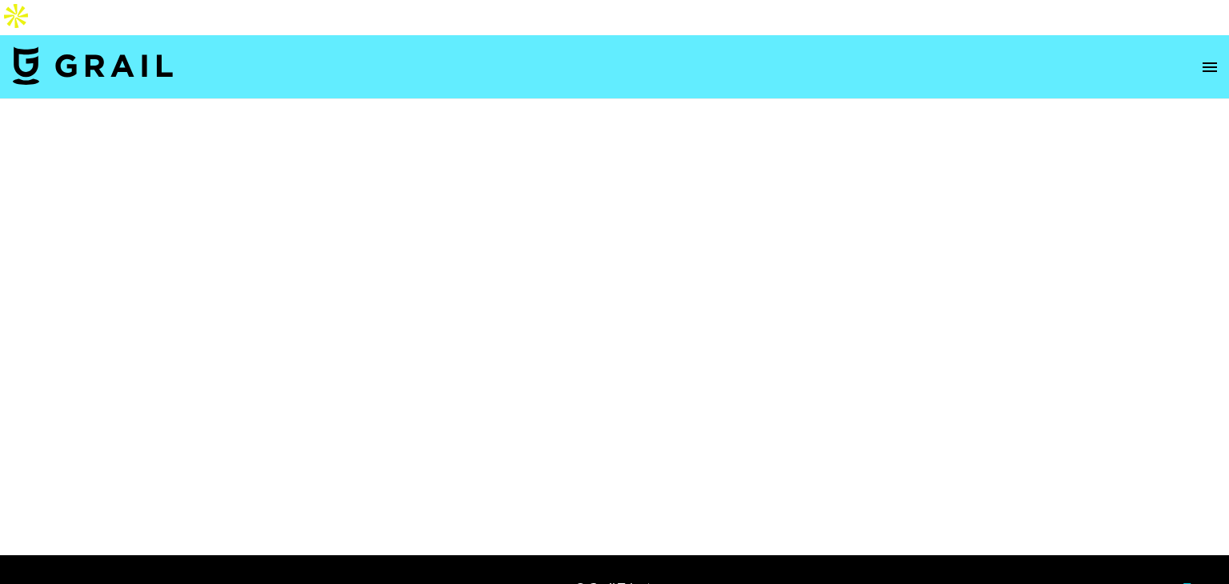
select select "Brand"
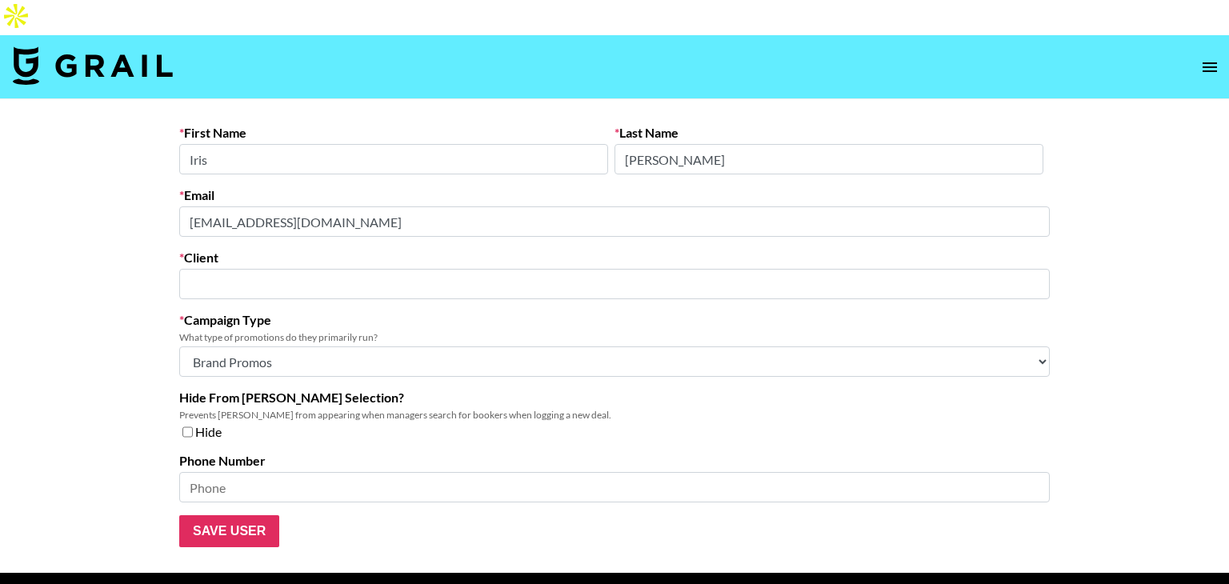
type input "ALLSALE Corp"
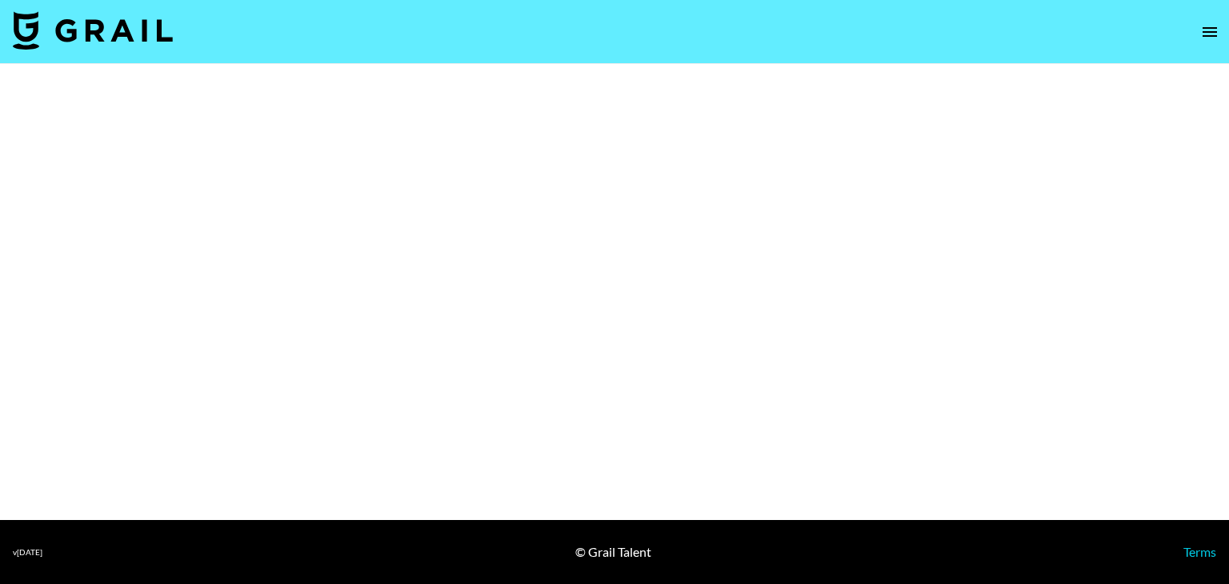
select select "Brand"
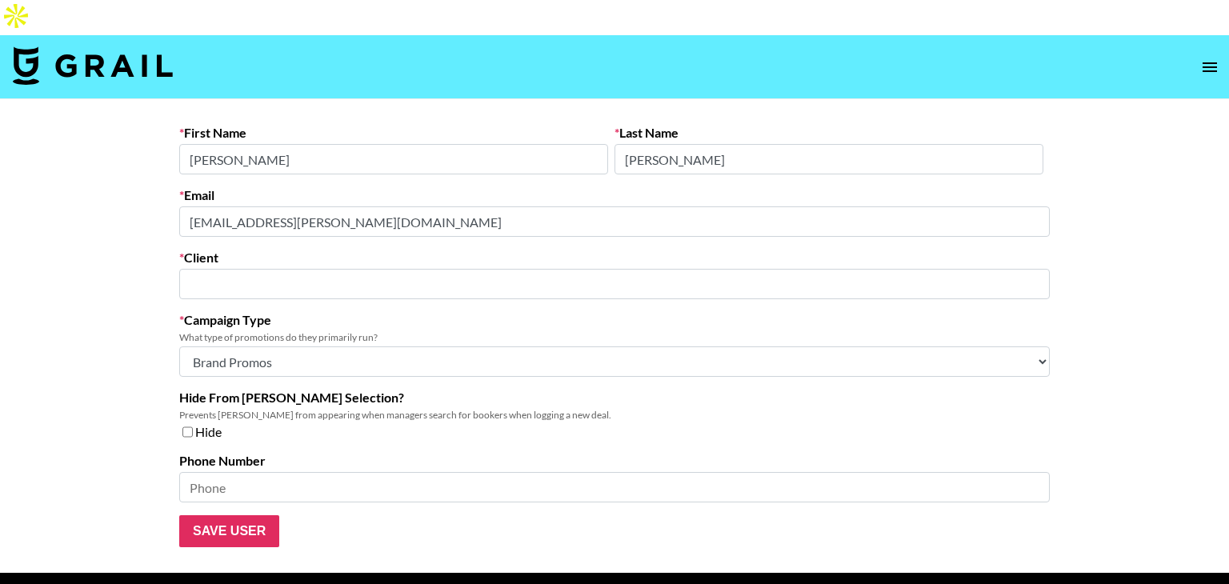
type input "Goat Agency"
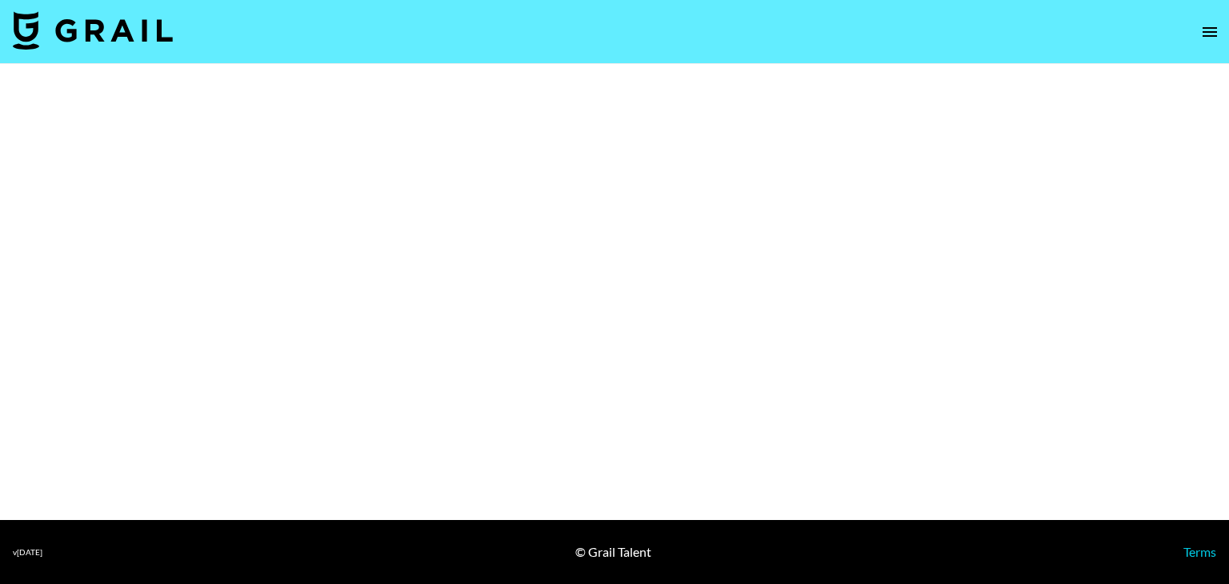
select select "Brand"
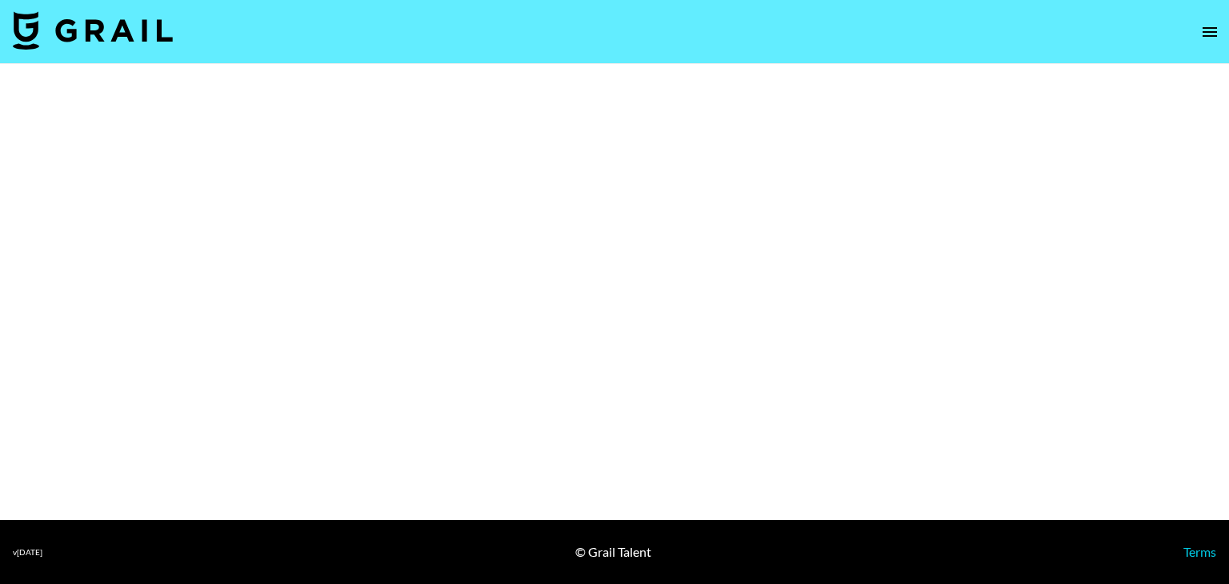
select select "Brand"
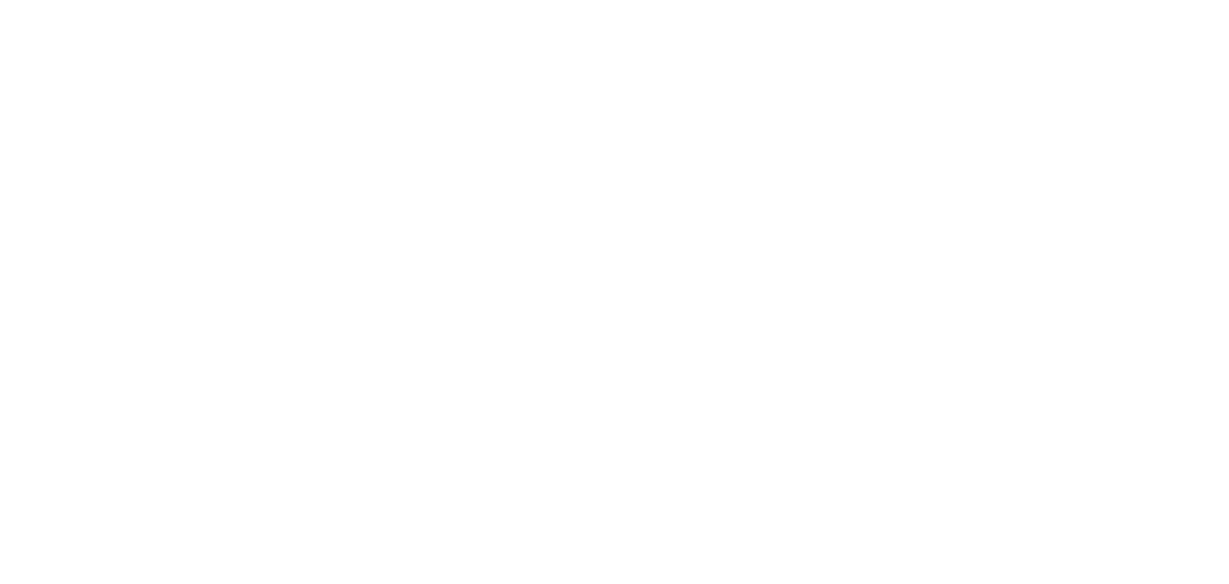
select select "Brand"
